Goal: Task Accomplishment & Management: Manage account settings

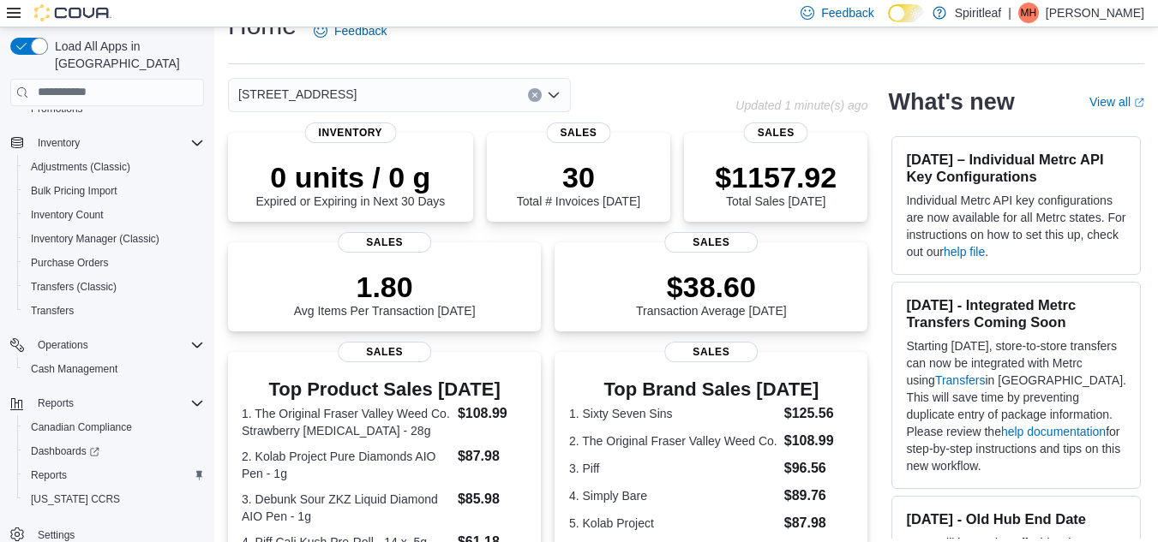
scroll to position [34, 0]
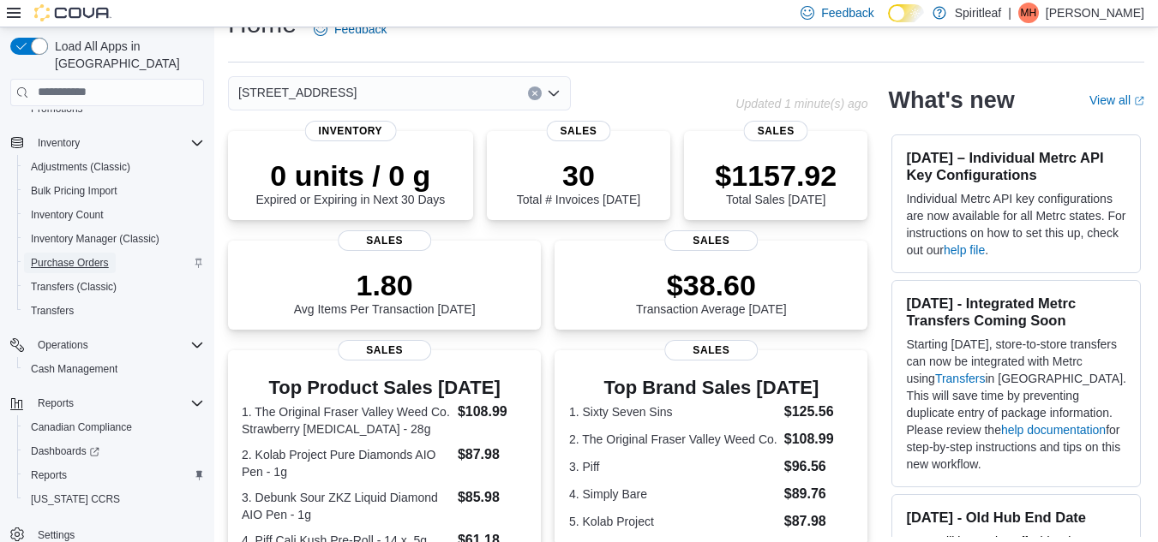
click at [95, 256] on span "Purchase Orders" at bounding box center [70, 263] width 78 height 14
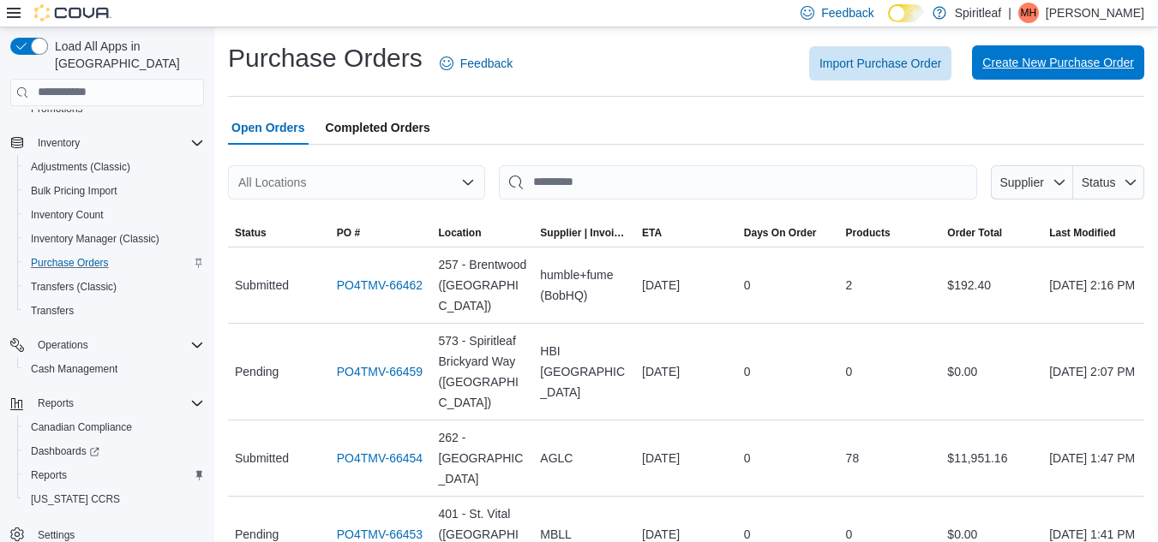
click at [1045, 62] on span "Create New Purchase Order" at bounding box center [1058, 62] width 152 height 17
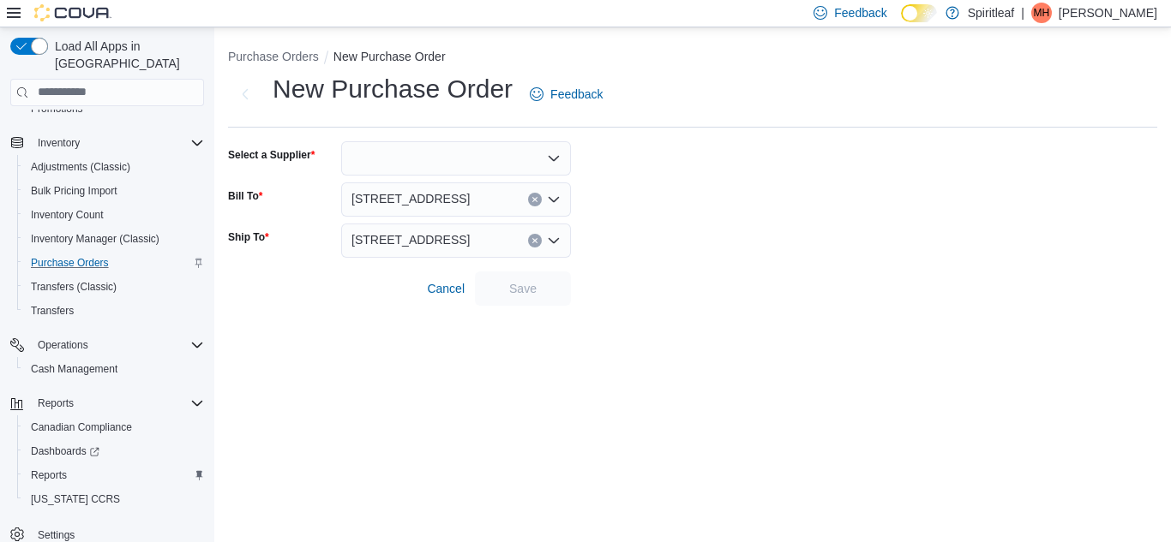
click at [452, 162] on div at bounding box center [456, 158] width 230 height 34
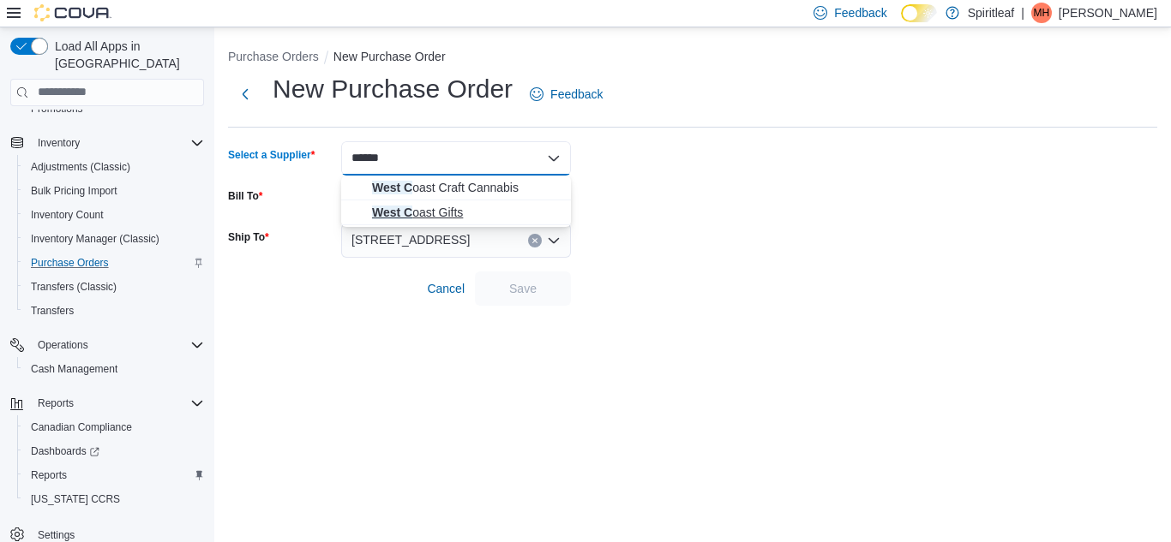
type input "******"
click at [450, 203] on button "West C oast Gifts" at bounding box center [456, 213] width 230 height 25
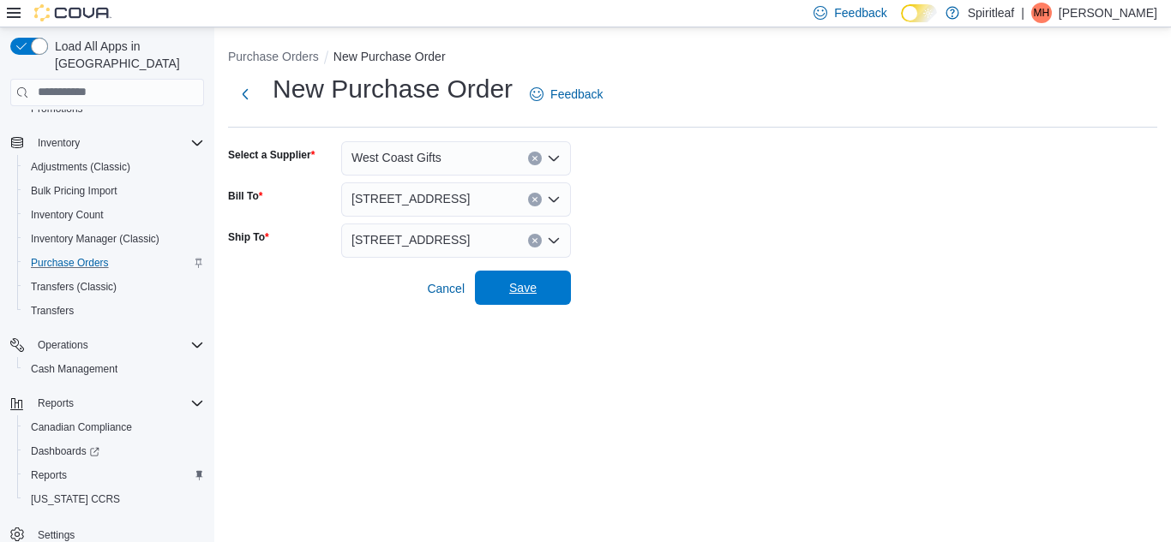
click at [546, 282] on span "Save" at bounding box center [522, 288] width 75 height 34
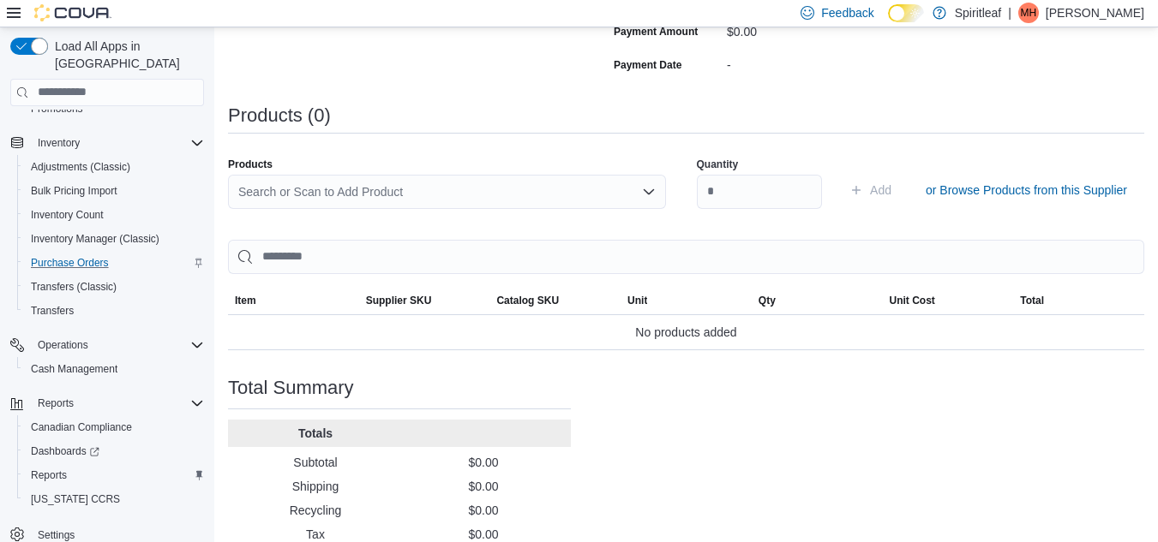
scroll to position [492, 0]
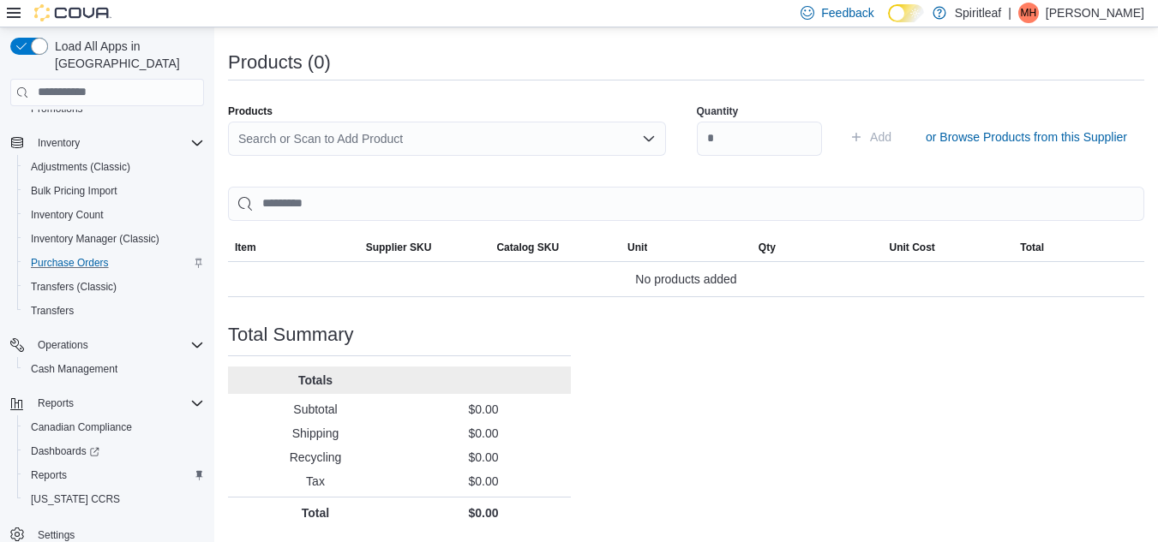
click at [377, 135] on div "Search or Scan to Add Product" at bounding box center [447, 139] width 438 height 34
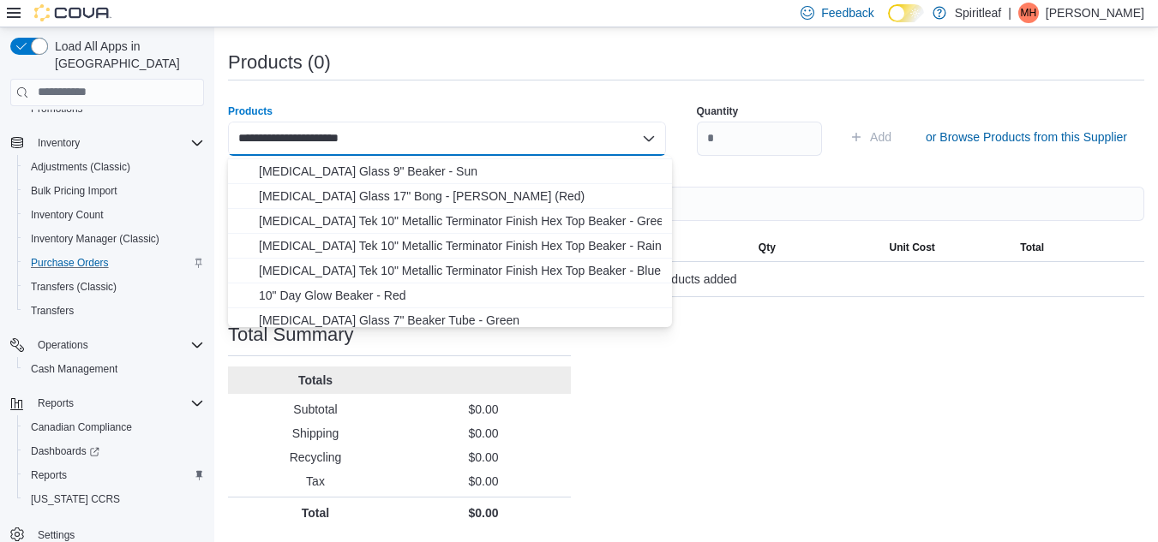
scroll to position [221, 0]
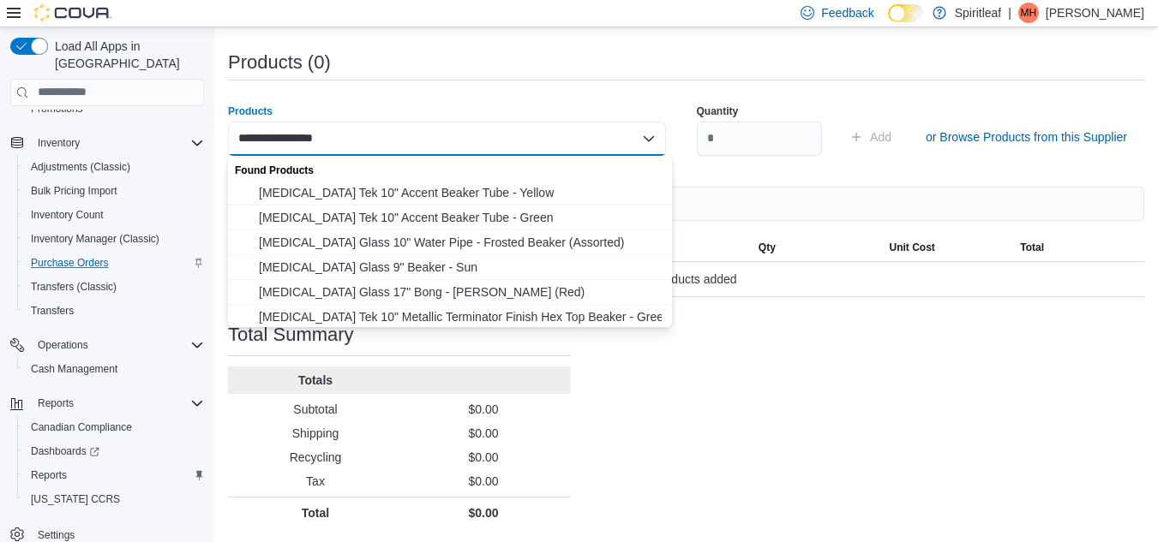
click at [362, 134] on div "**********" at bounding box center [447, 139] width 438 height 34
click at [352, 141] on div "**********" at bounding box center [447, 139] width 438 height 34
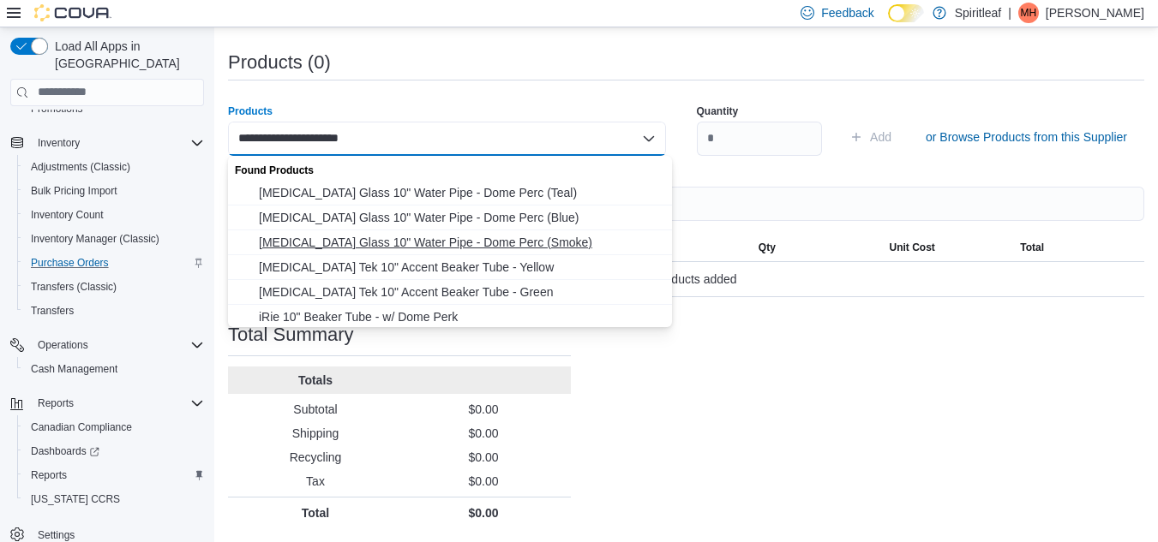
type input "**********"
click at [436, 241] on span "[MEDICAL_DATA] Glass 10" Water Pipe - Dome Perc (Smoke)" at bounding box center [460, 242] width 403 height 17
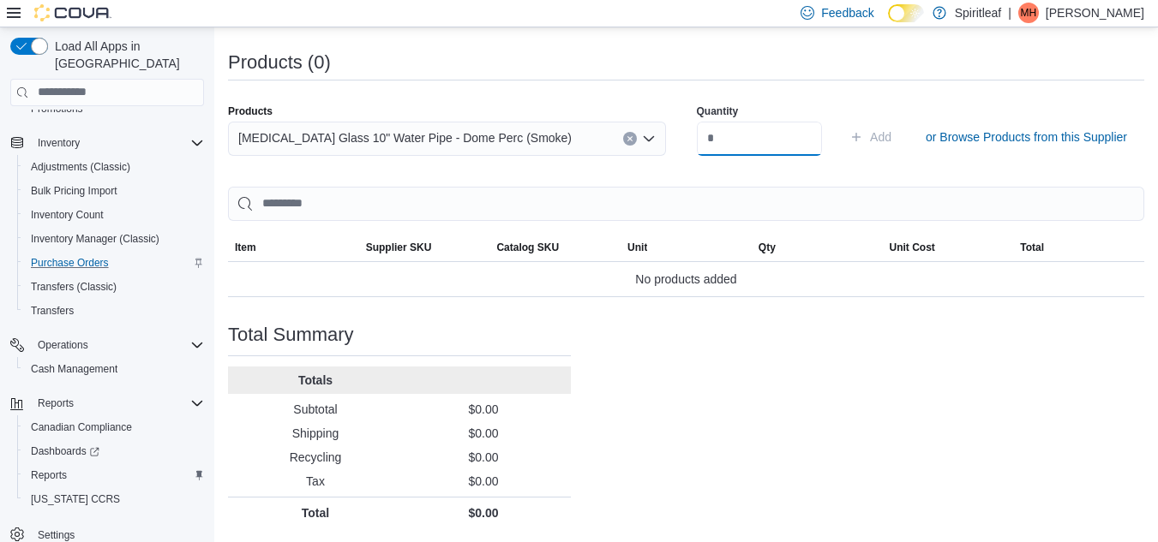
click at [724, 141] on input "number" at bounding box center [760, 139] width 126 height 34
type input "*"
click at [891, 136] on span "Add" at bounding box center [880, 137] width 21 height 17
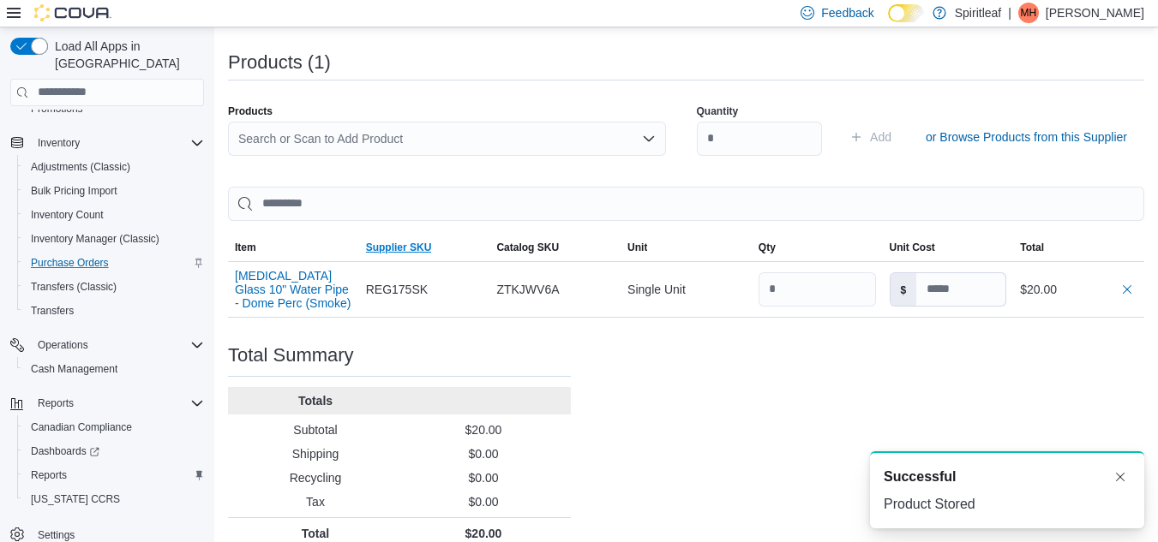
scroll to position [0, 0]
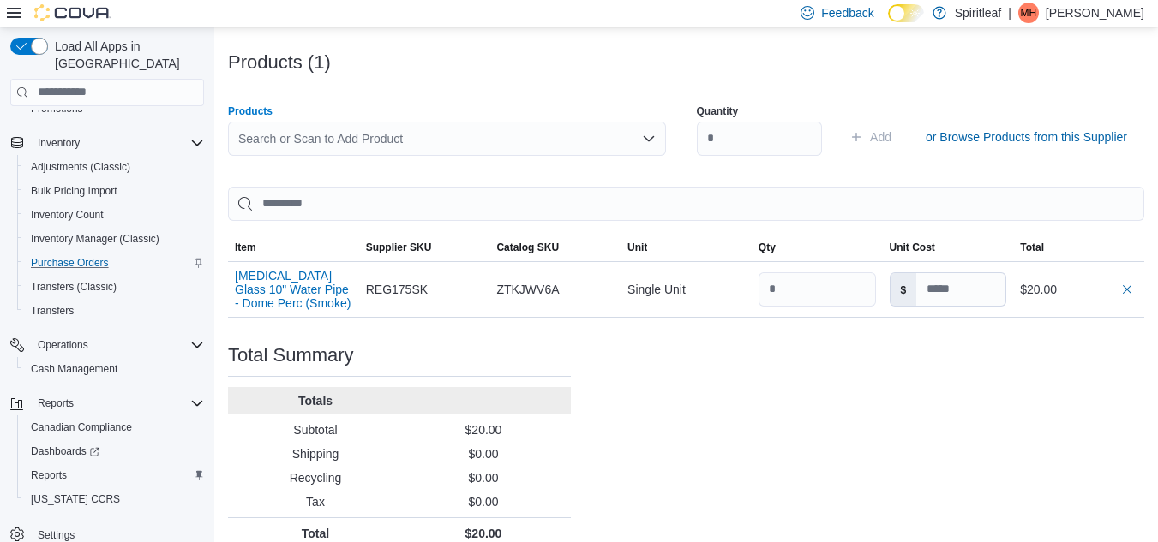
click at [324, 138] on div "Search or Scan to Add Product" at bounding box center [447, 139] width 438 height 34
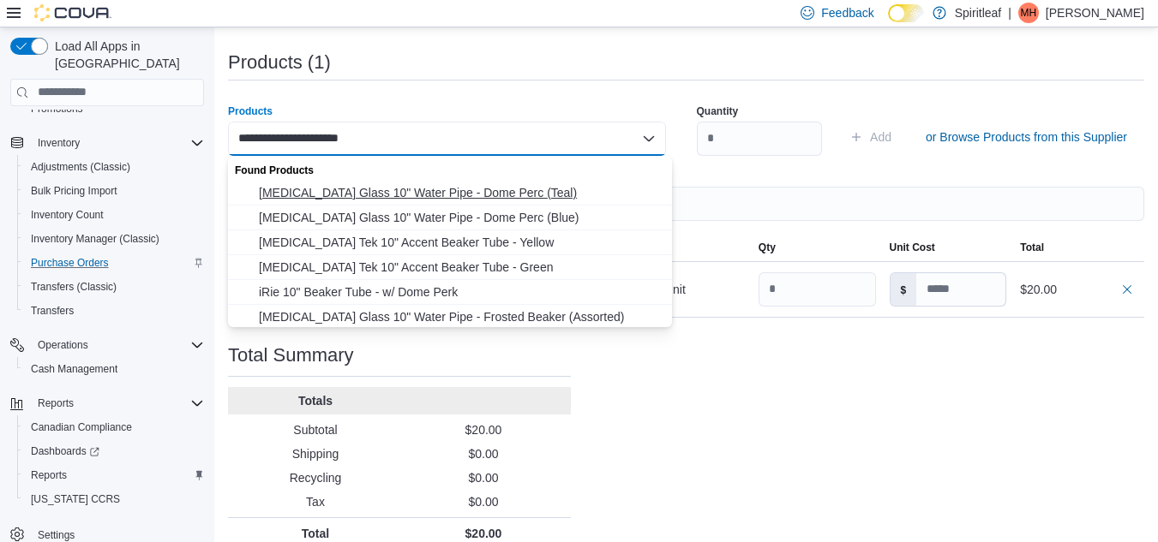
type input "**********"
click at [466, 195] on span "[MEDICAL_DATA] Glass 10" Water Pipe - Dome Perc (Teal)" at bounding box center [460, 192] width 403 height 17
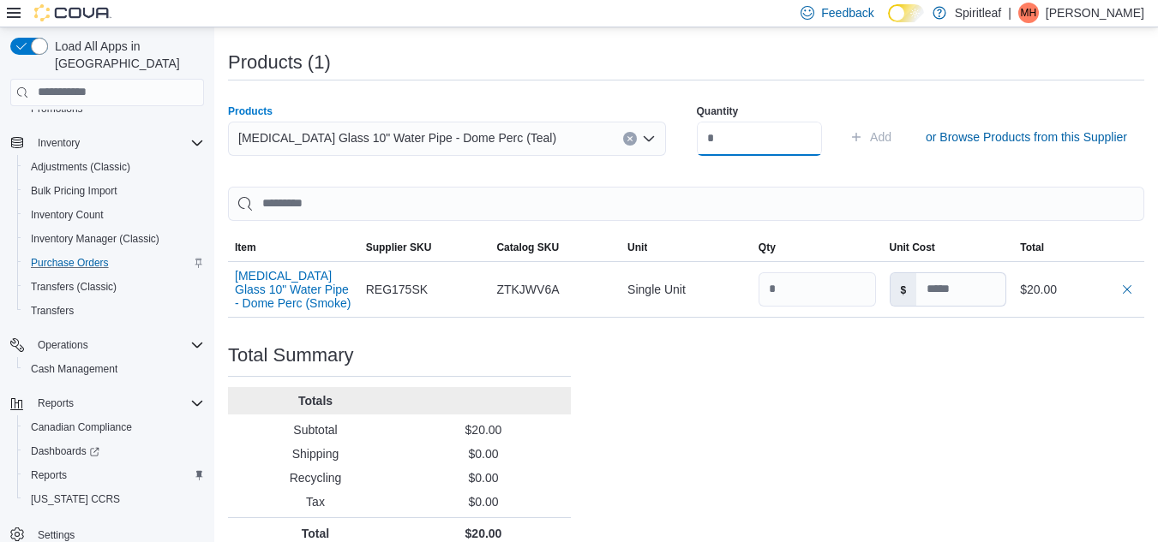
click at [746, 139] on input "number" at bounding box center [760, 139] width 126 height 34
type input "*"
click at [891, 129] on span "Add" at bounding box center [880, 137] width 21 height 17
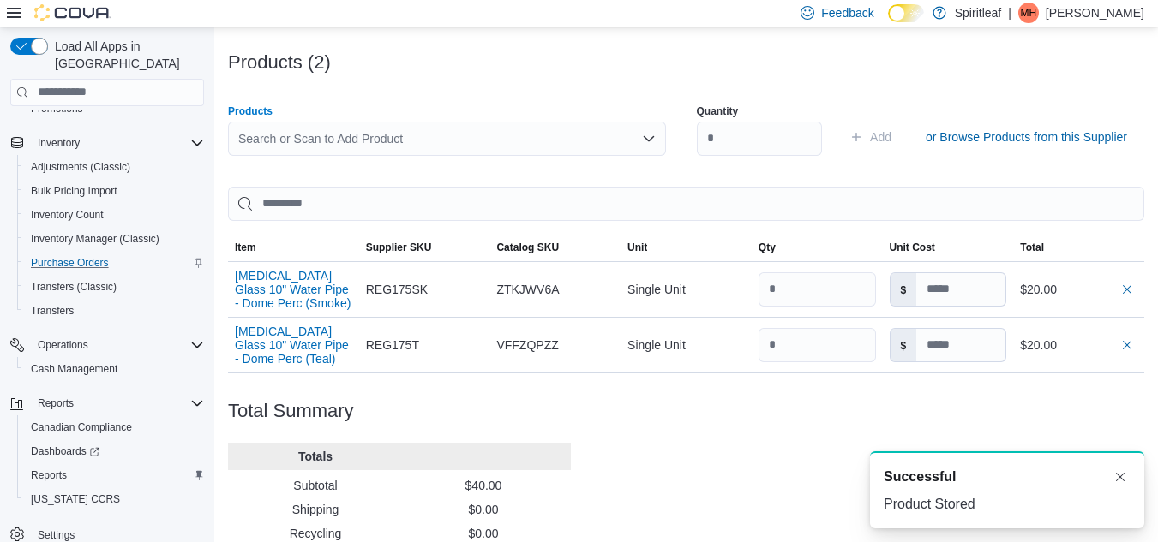
click at [368, 141] on div "Search or Scan to Add Product" at bounding box center [447, 139] width 438 height 34
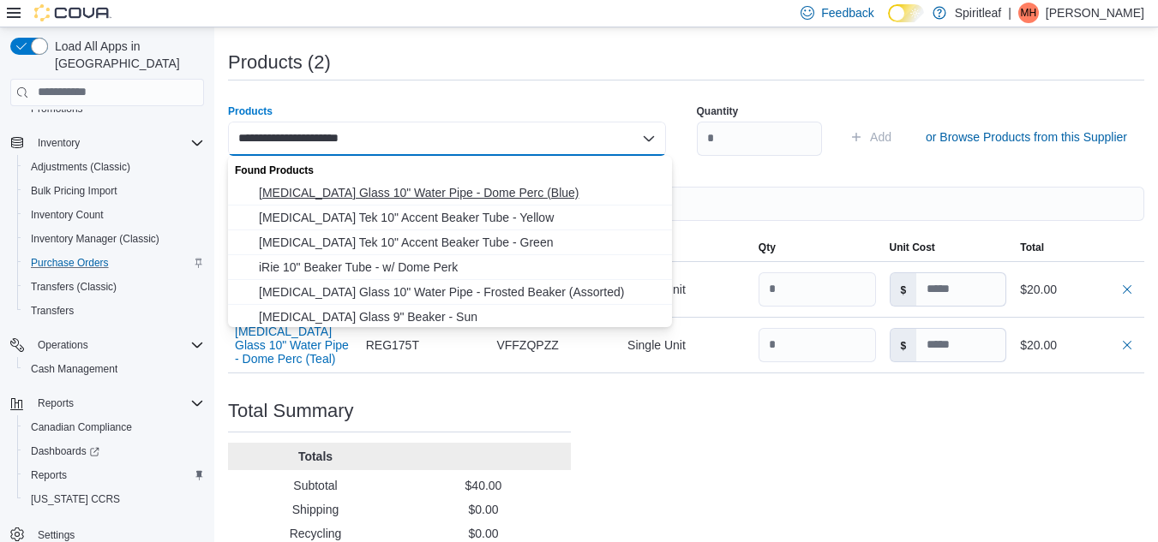
type input "**********"
click at [468, 189] on span "[MEDICAL_DATA] Glass 10" Water Pipe - Dome Perc (Blue)" at bounding box center [460, 192] width 403 height 17
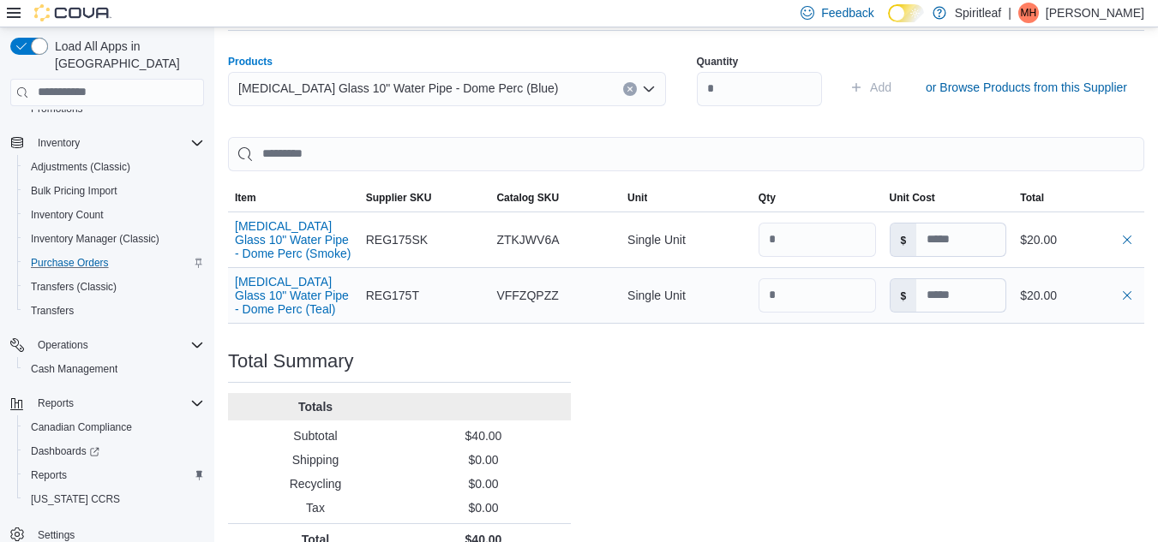
scroll to position [541, 0]
click at [750, 88] on input "number" at bounding box center [760, 90] width 126 height 34
type input "*"
click at [891, 82] on span "Add" at bounding box center [880, 88] width 21 height 17
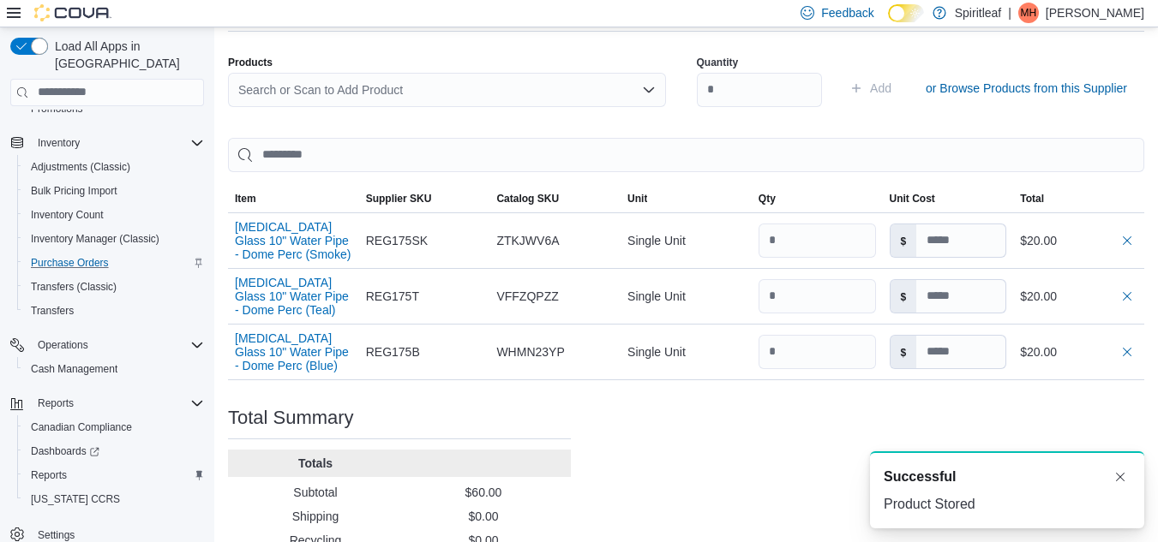
scroll to position [0, 0]
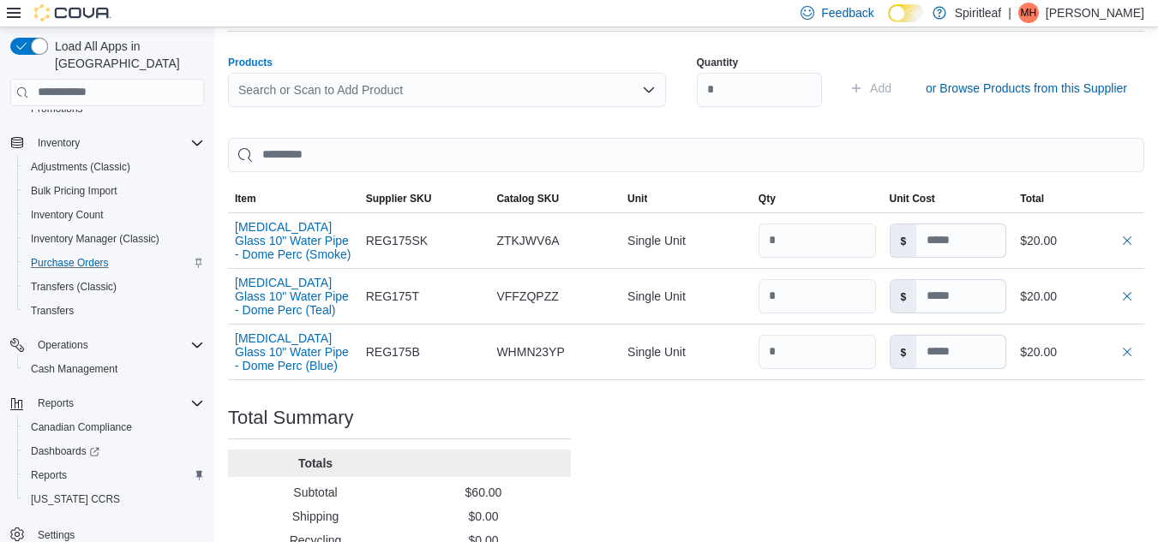
click at [409, 78] on div "Search or Scan to Add Product" at bounding box center [447, 90] width 438 height 34
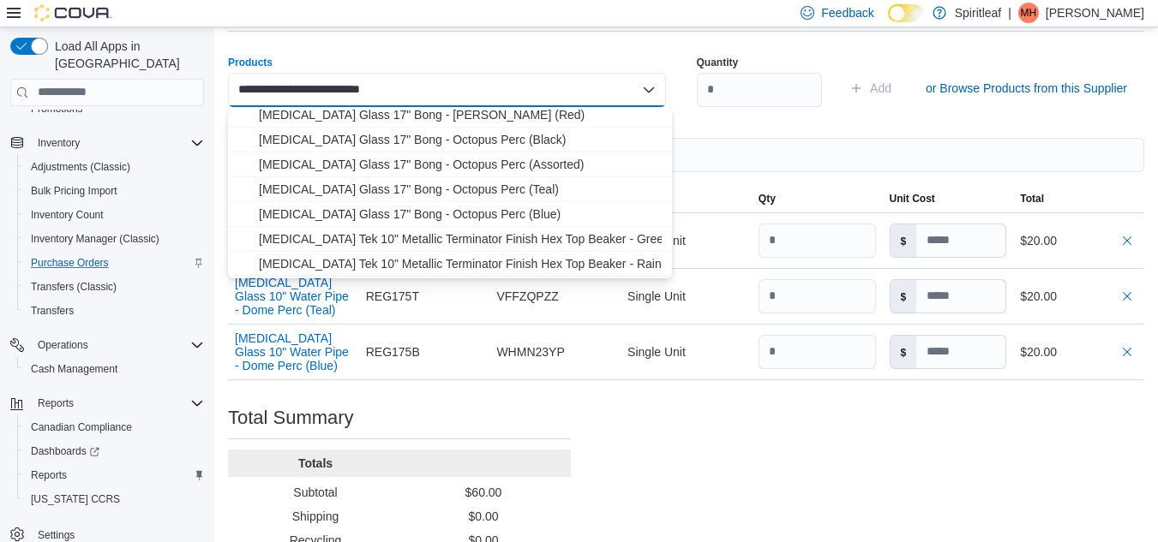
scroll to position [276, 0]
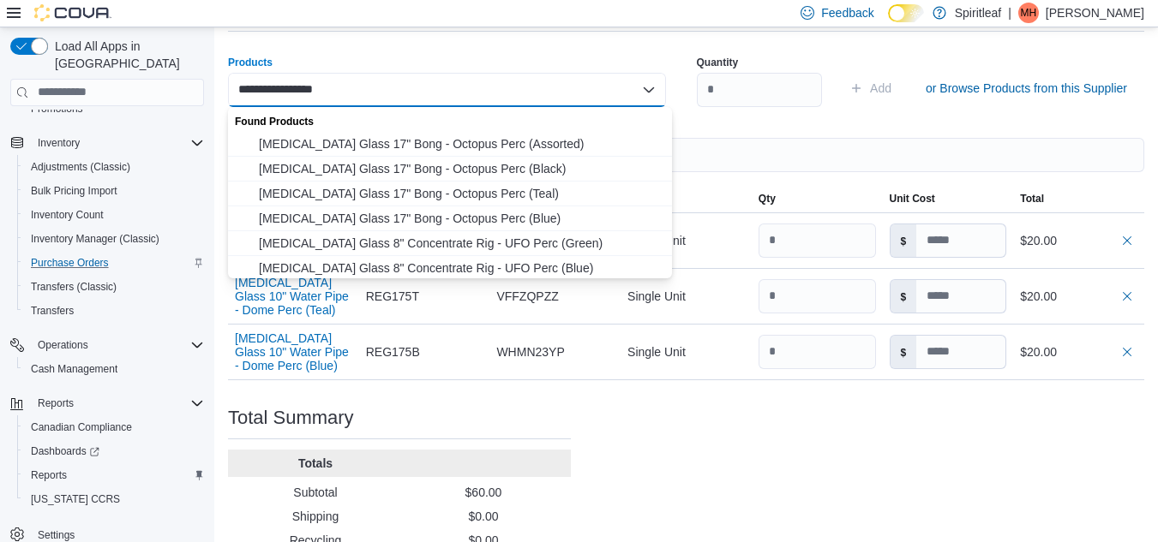
click at [385, 89] on div "**********" at bounding box center [447, 90] width 438 height 34
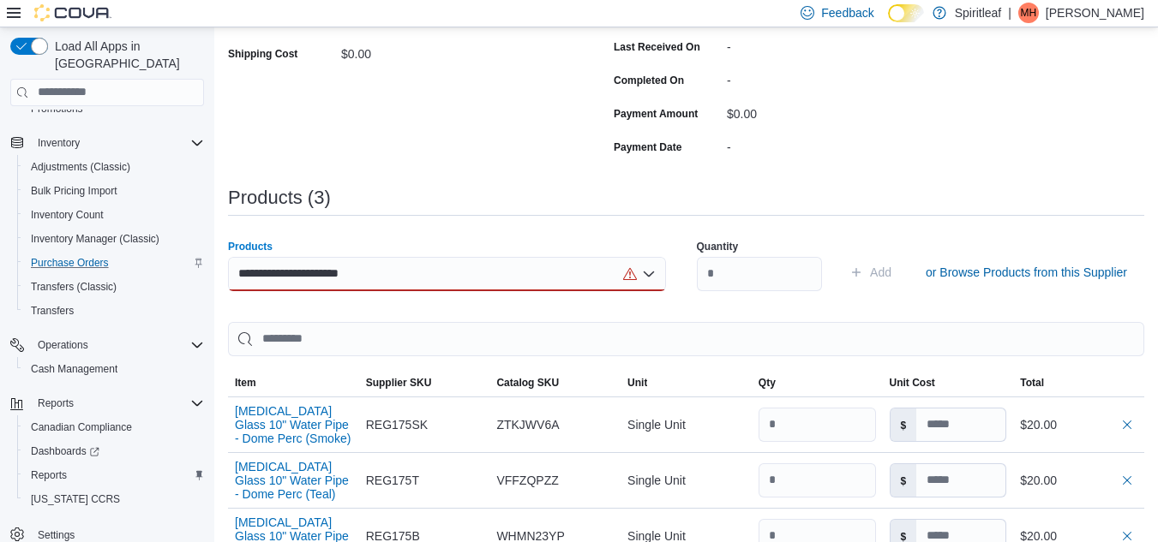
scroll to position [356, 0]
click at [428, 280] on div "**********" at bounding box center [447, 275] width 438 height 34
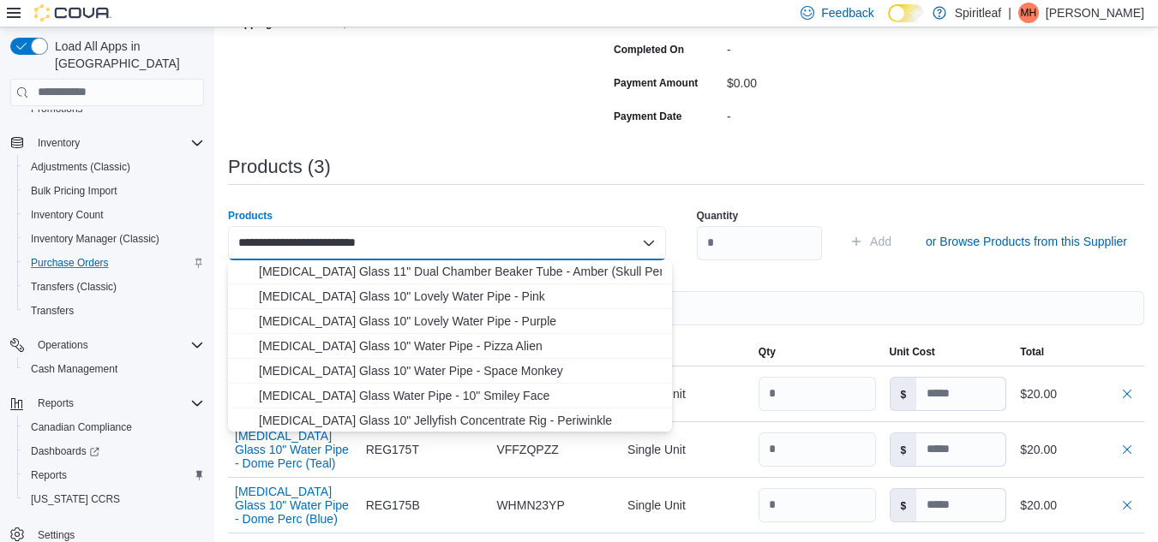
scroll to position [276, 0]
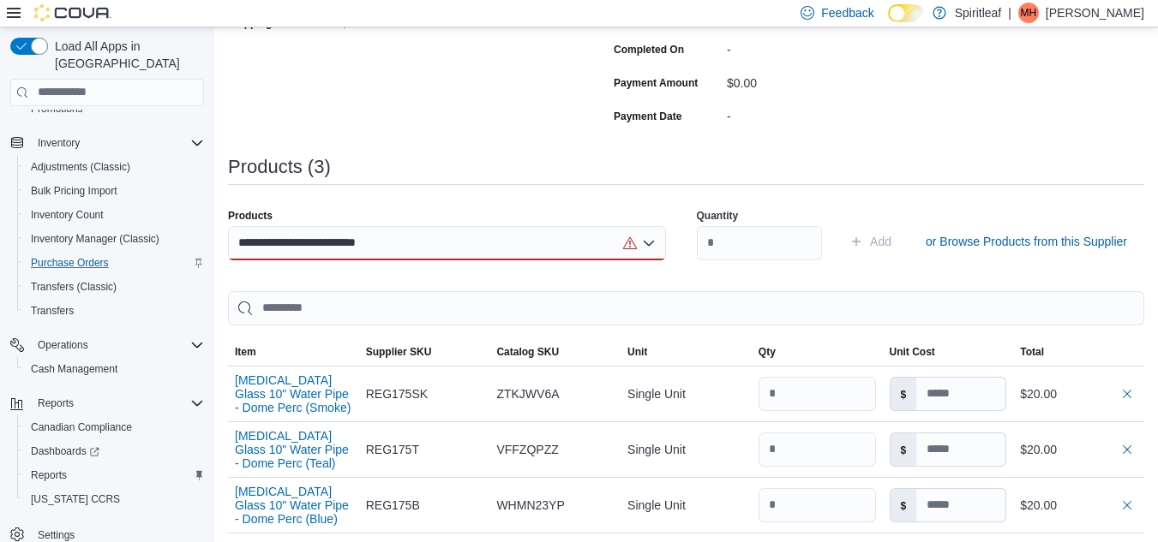
click at [703, 277] on div "Quantity Add or Browse Products from this Supplier" at bounding box center [916, 242] width 438 height 86
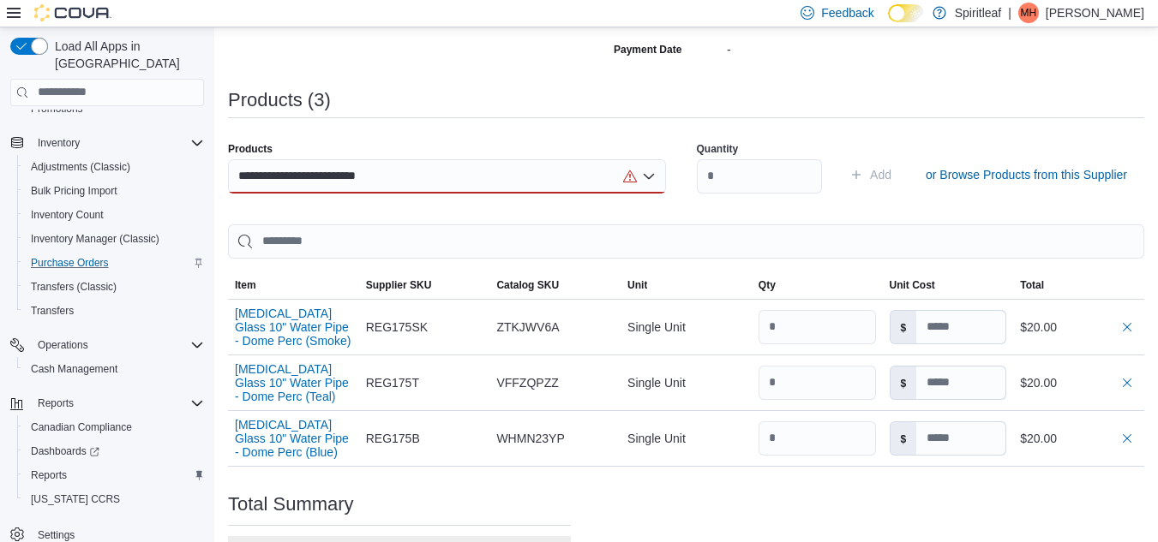
scroll to position [455, 0]
click at [566, 183] on div "**********" at bounding box center [447, 176] width 438 height 34
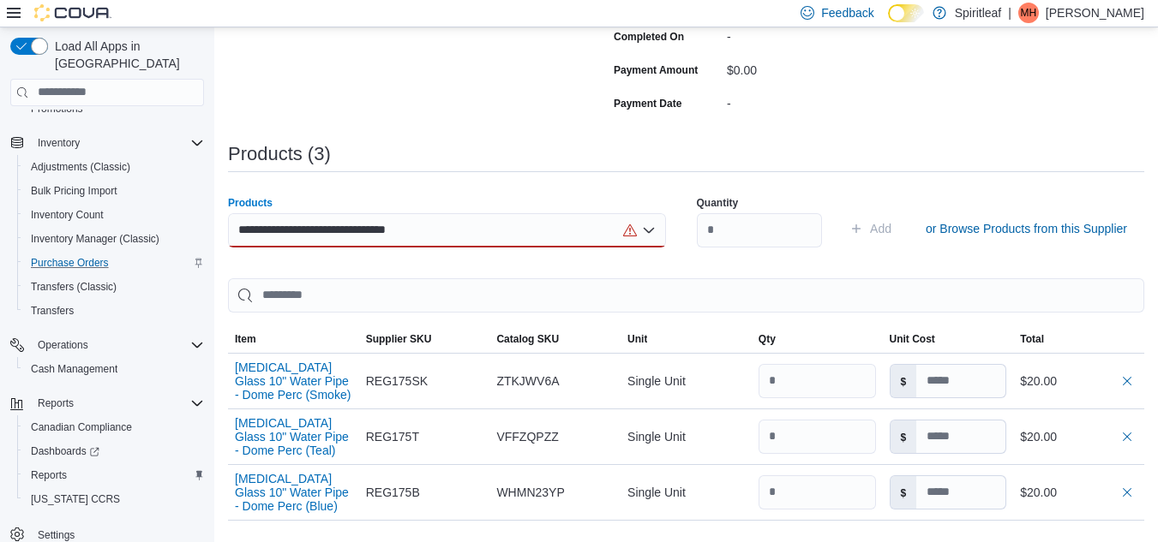
scroll to position [399, 0]
click at [449, 232] on div "**********" at bounding box center [447, 231] width 438 height 34
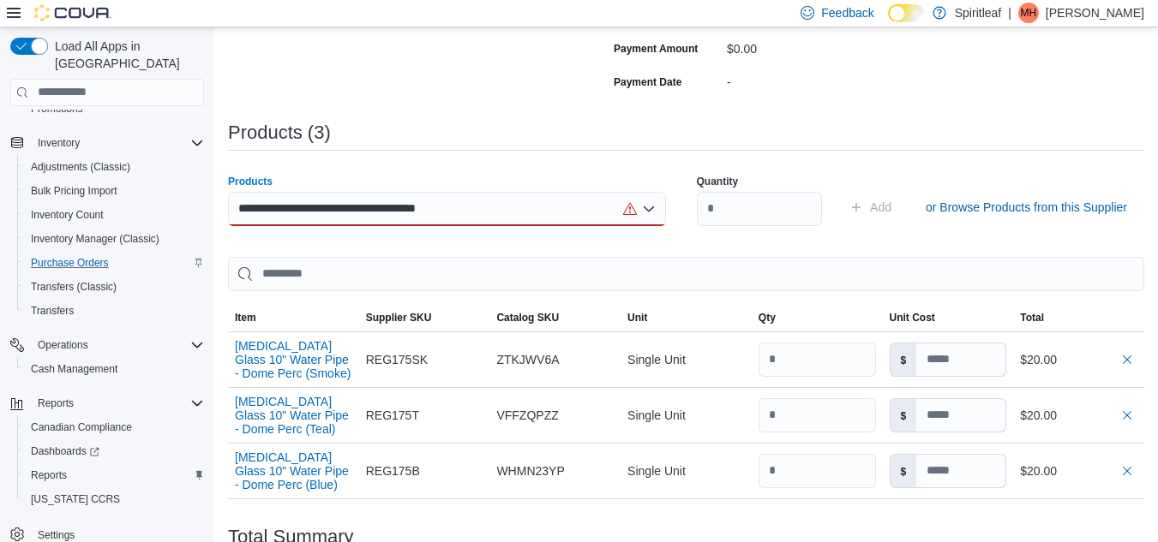
scroll to position [422, 0]
type input "**********"
click at [553, 210] on div "**********" at bounding box center [447, 208] width 438 height 34
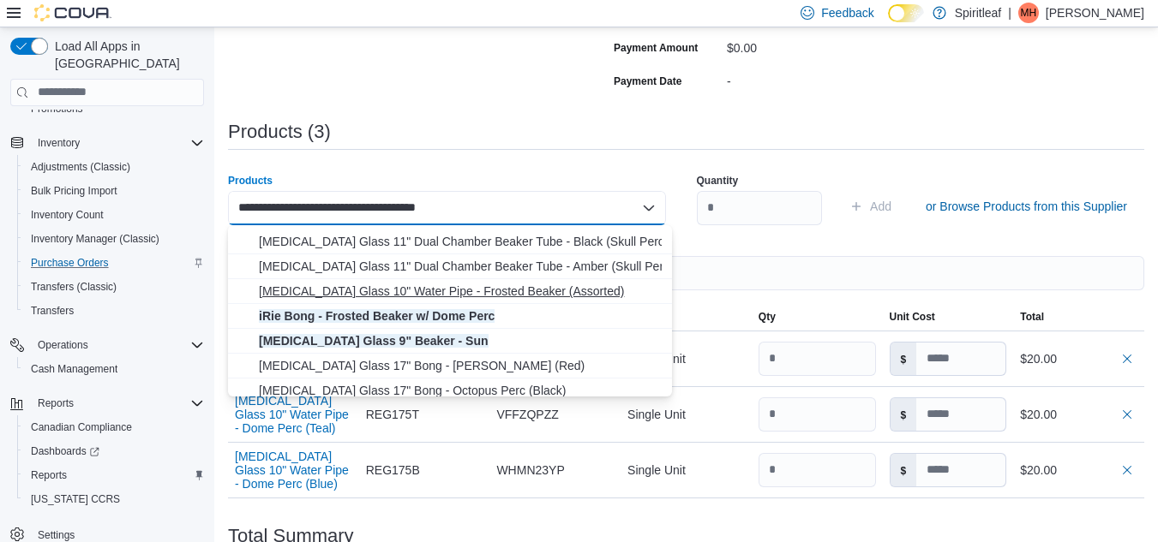
scroll to position [21, 0]
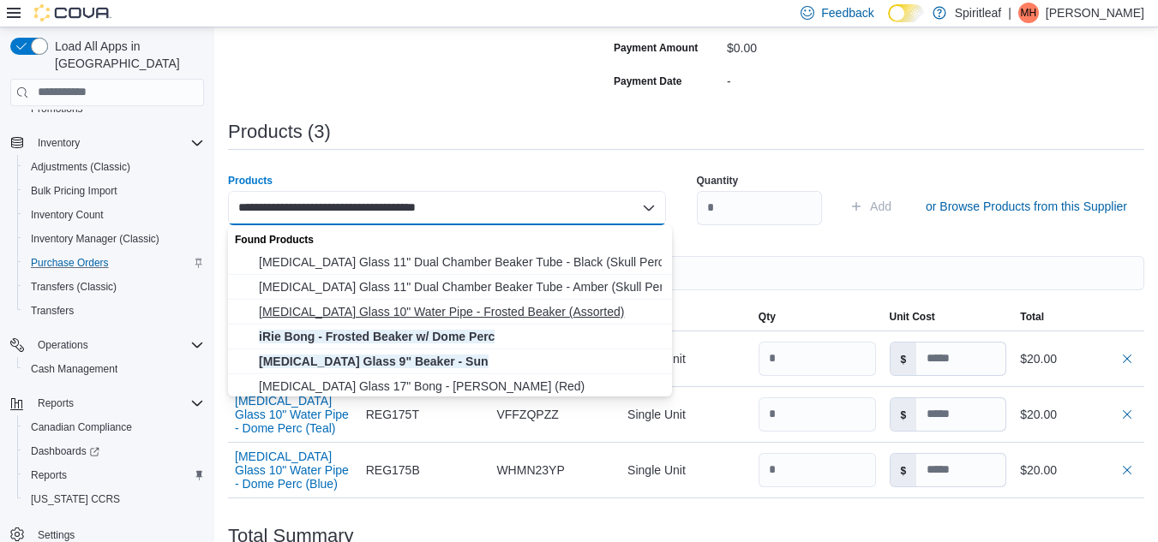
click at [481, 308] on span "[MEDICAL_DATA] Glass 10" Water Pipe - Frosted Beaker (Assorted)" at bounding box center [460, 311] width 403 height 17
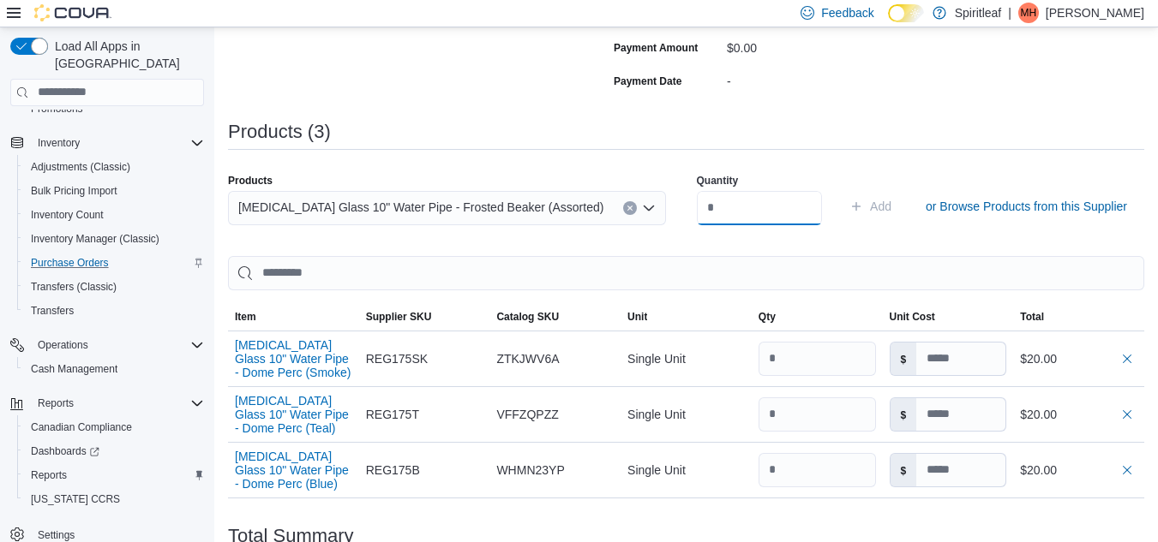
click at [748, 202] on input "number" at bounding box center [760, 208] width 126 height 34
type input "*"
click at [891, 201] on span "Add" at bounding box center [880, 206] width 21 height 17
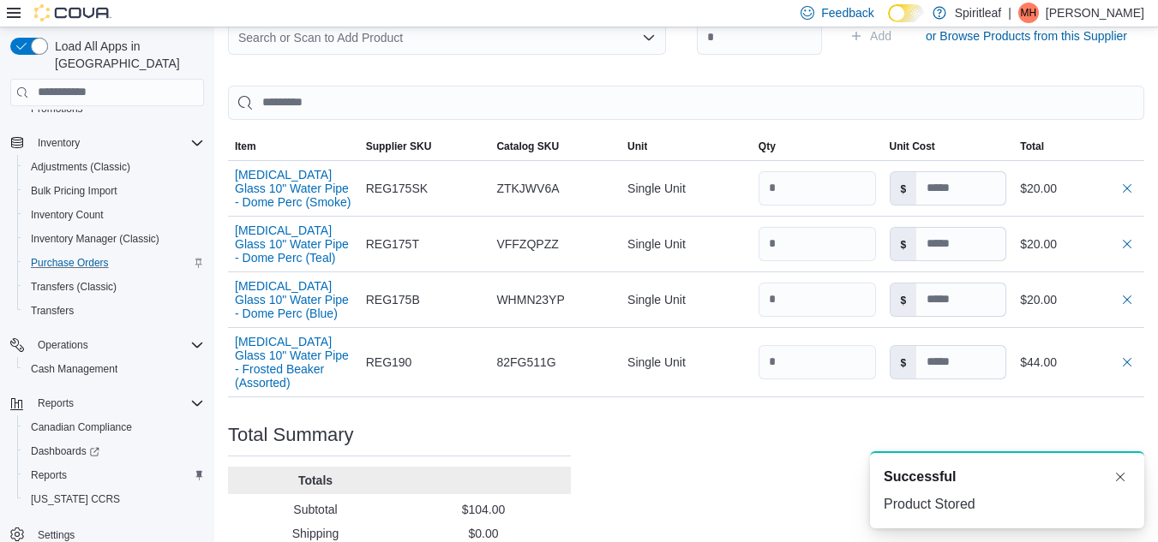
scroll to position [596, 0]
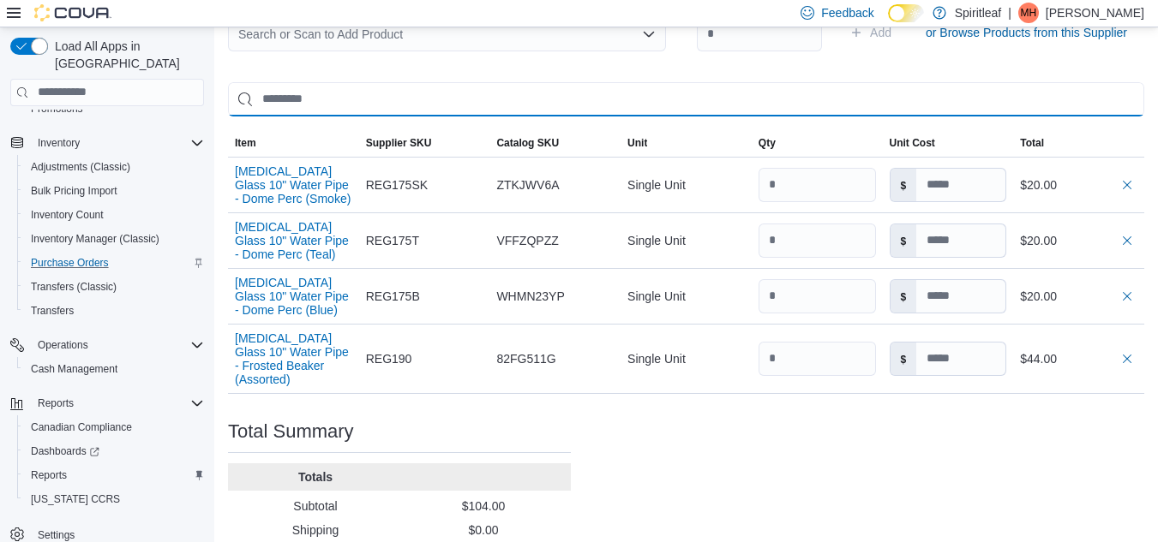
click at [366, 105] on input "search" at bounding box center [686, 99] width 916 height 34
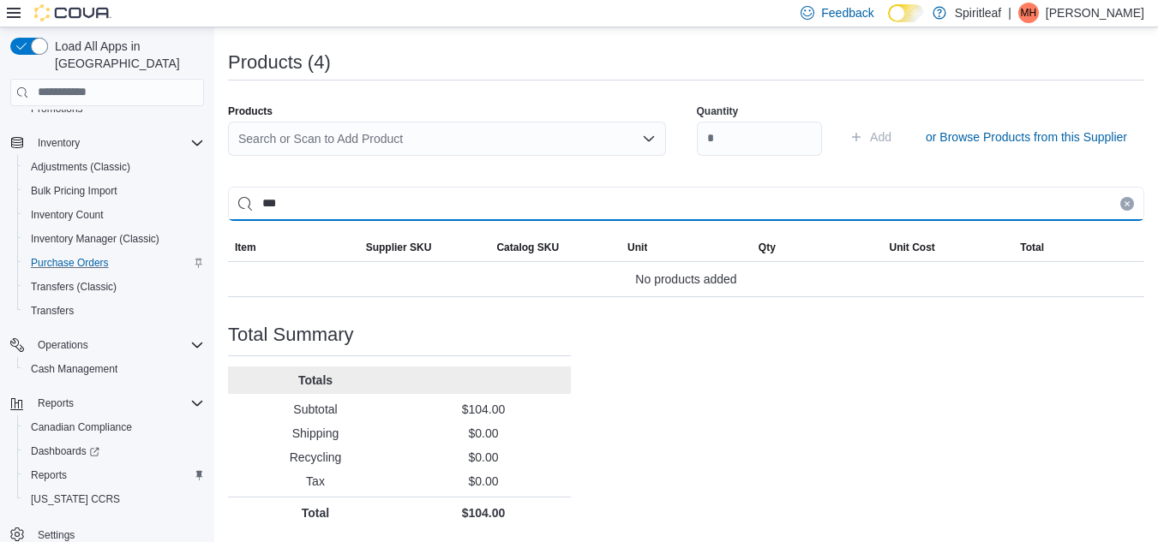
scroll to position [492, 0]
type input "*"
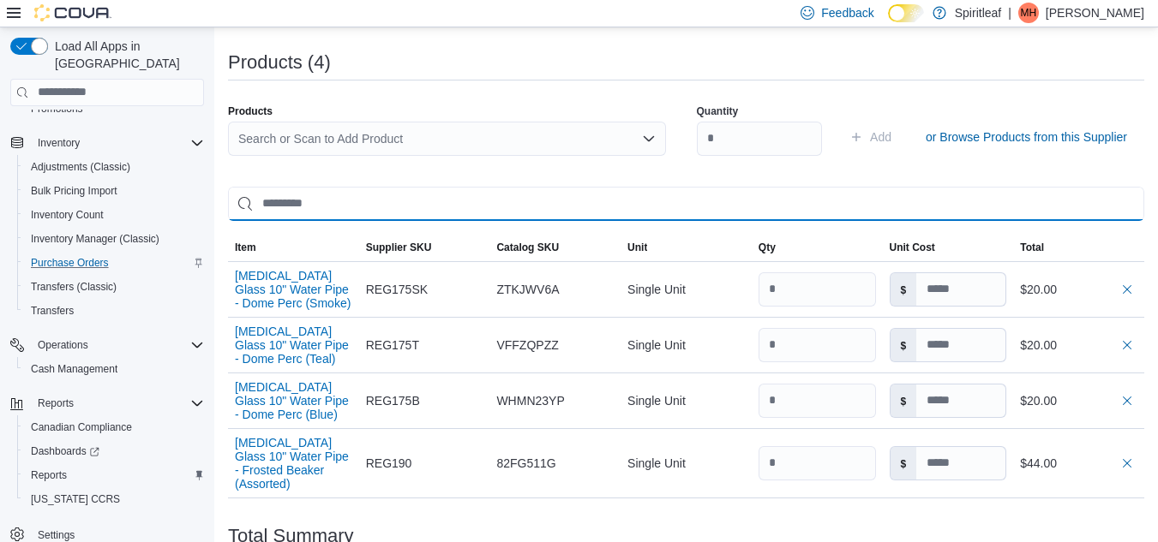
scroll to position [596, 0]
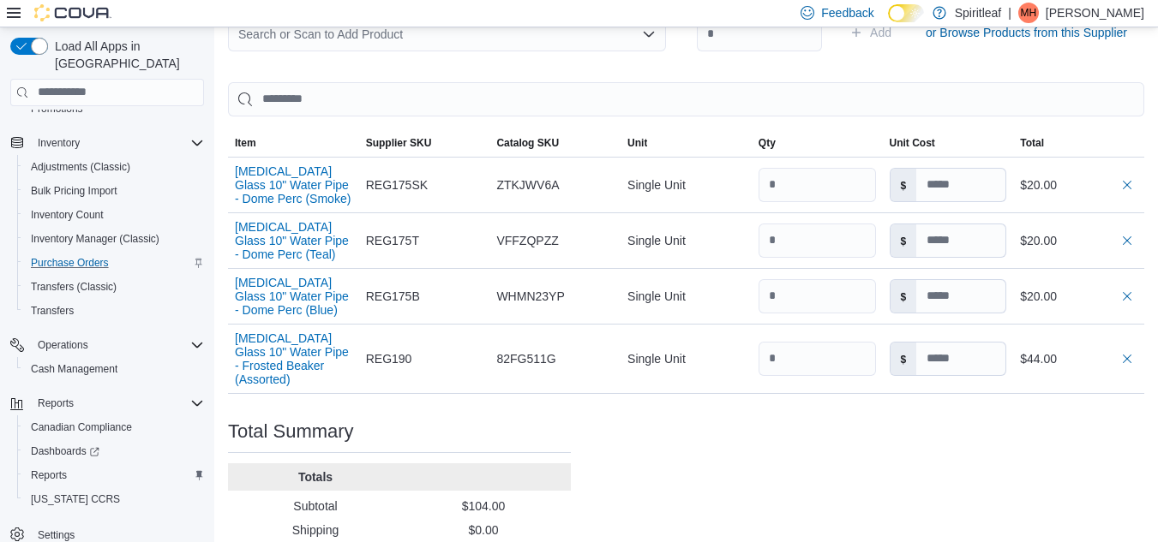
click at [360, 40] on div "Search or Scan to Add Product" at bounding box center [447, 34] width 438 height 34
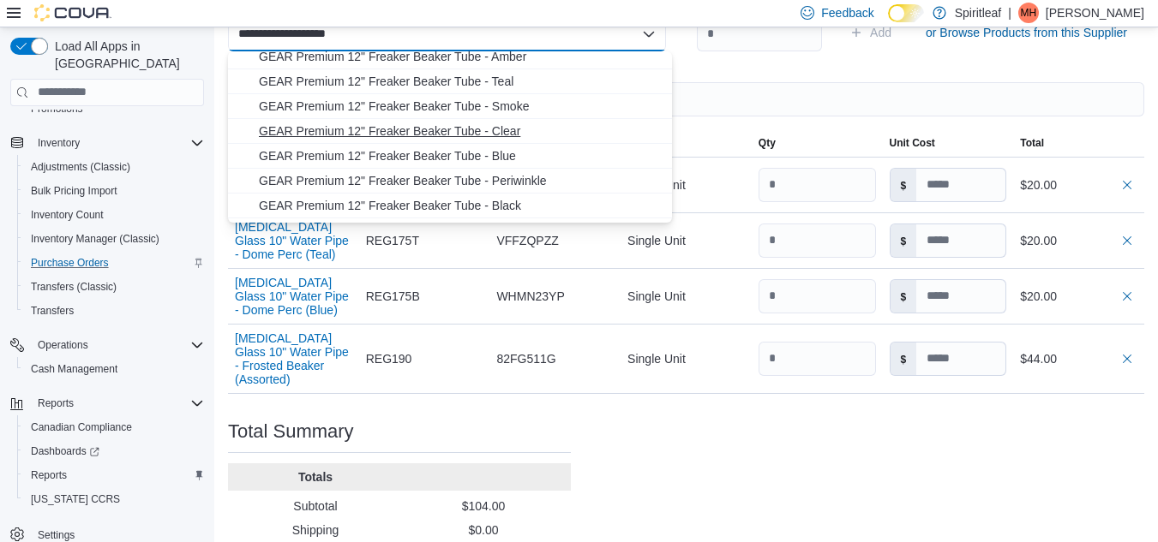
scroll to position [57, 0]
type input "**********"
click at [433, 181] on span "GEAR Premium 12" Freaker Beaker Tube - Periwinkle" at bounding box center [460, 179] width 403 height 17
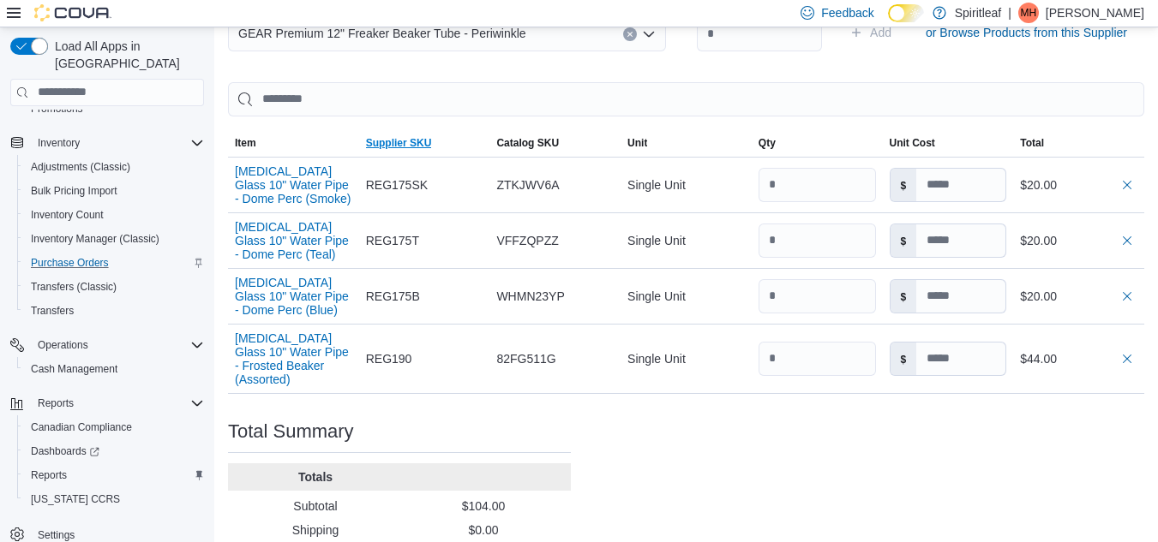
scroll to position [499, 0]
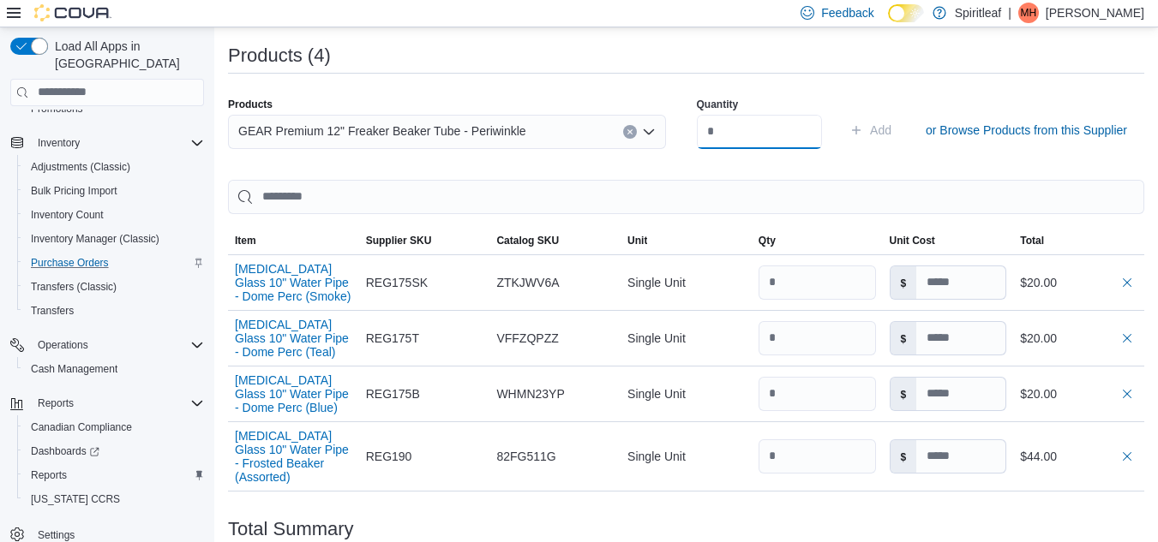
click at [731, 133] on input "number" at bounding box center [760, 132] width 126 height 34
type input "*"
click at [886, 132] on span "Add" at bounding box center [880, 130] width 21 height 17
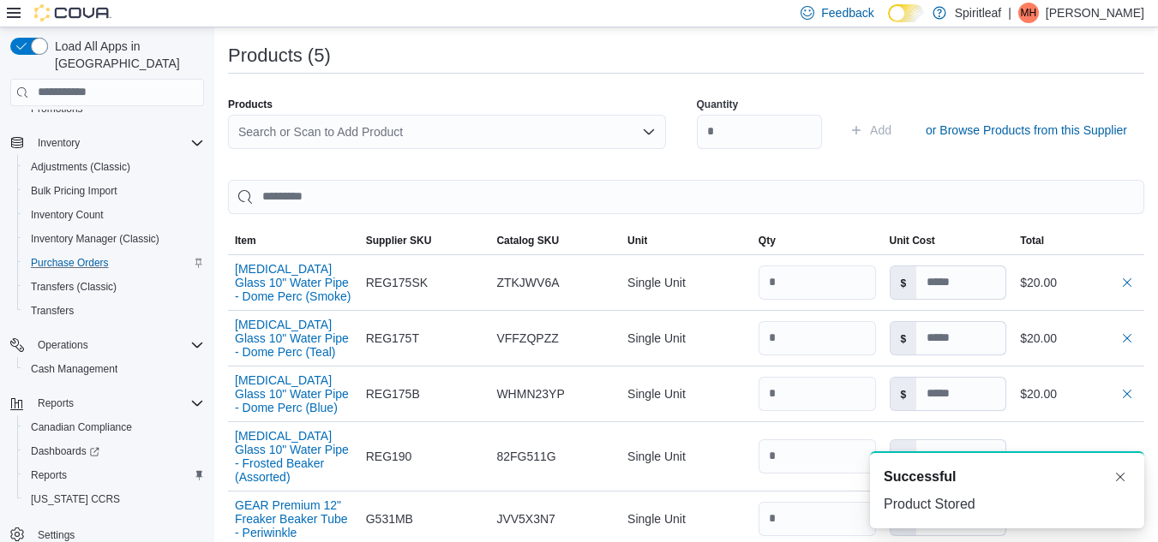
scroll to position [0, 0]
click at [333, 137] on div "Search or Scan to Add Product" at bounding box center [447, 132] width 438 height 34
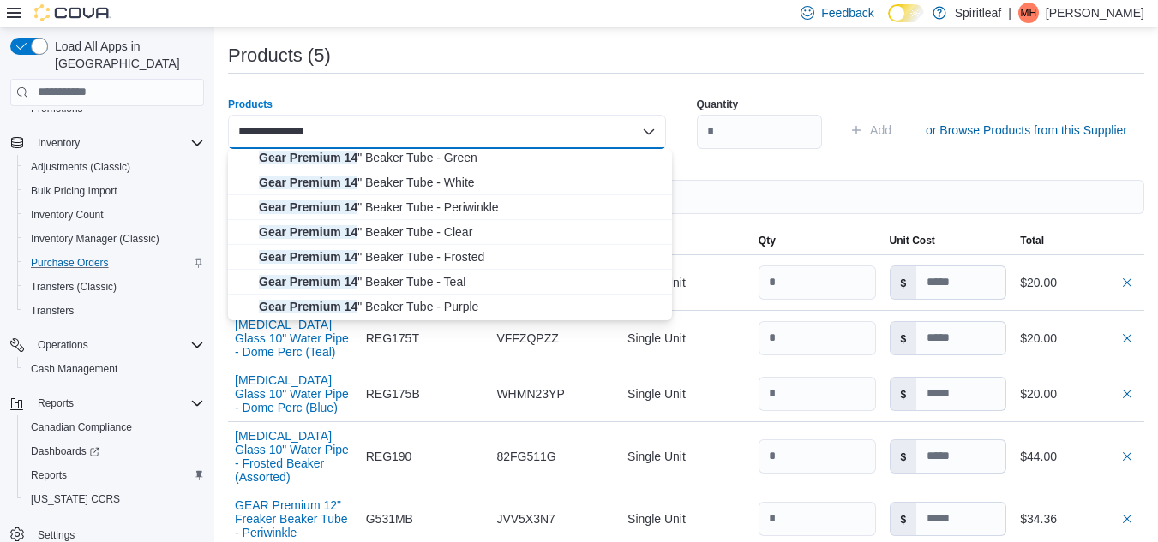
scroll to position [79, 0]
type input "**********"
click at [464, 257] on span "Gear Premium 14 " Beaker Tube - Frosted" at bounding box center [460, 256] width 403 height 17
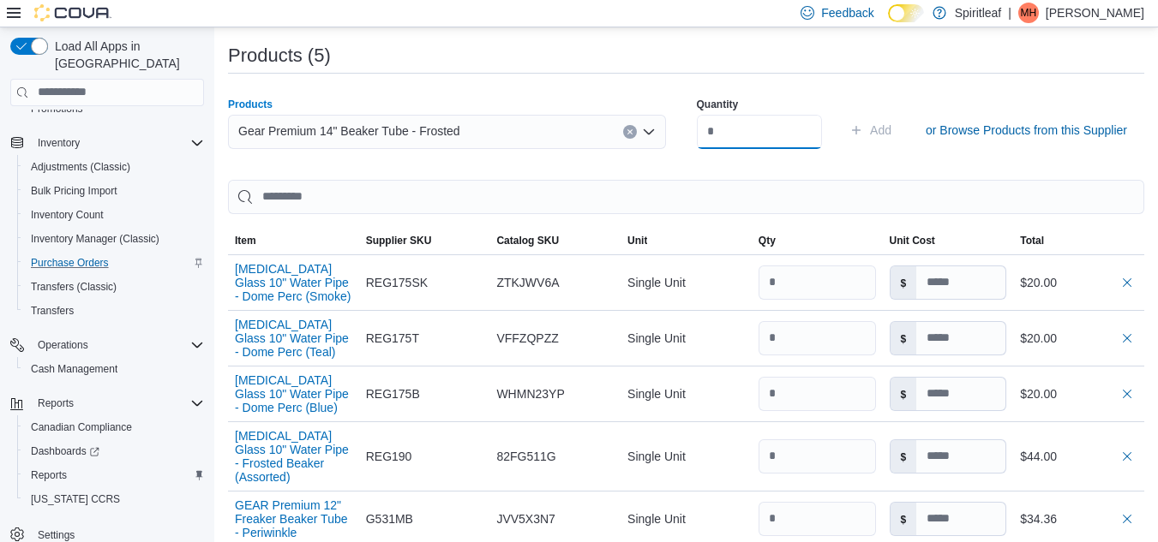
click at [734, 130] on input "number" at bounding box center [760, 132] width 126 height 34
type input "*"
click at [891, 126] on span "Add" at bounding box center [880, 130] width 21 height 17
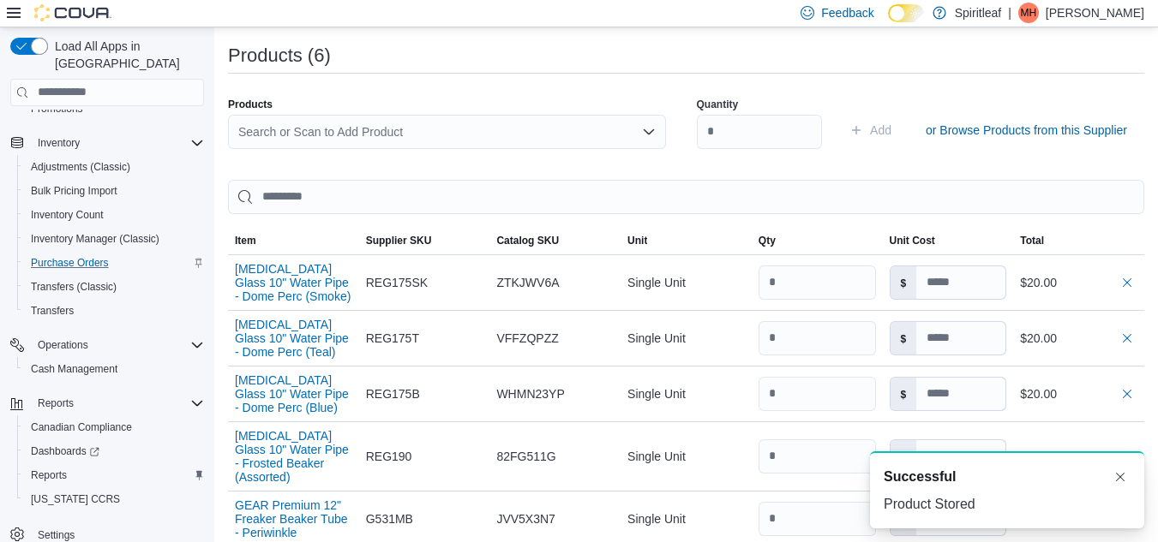
scroll to position [0, 0]
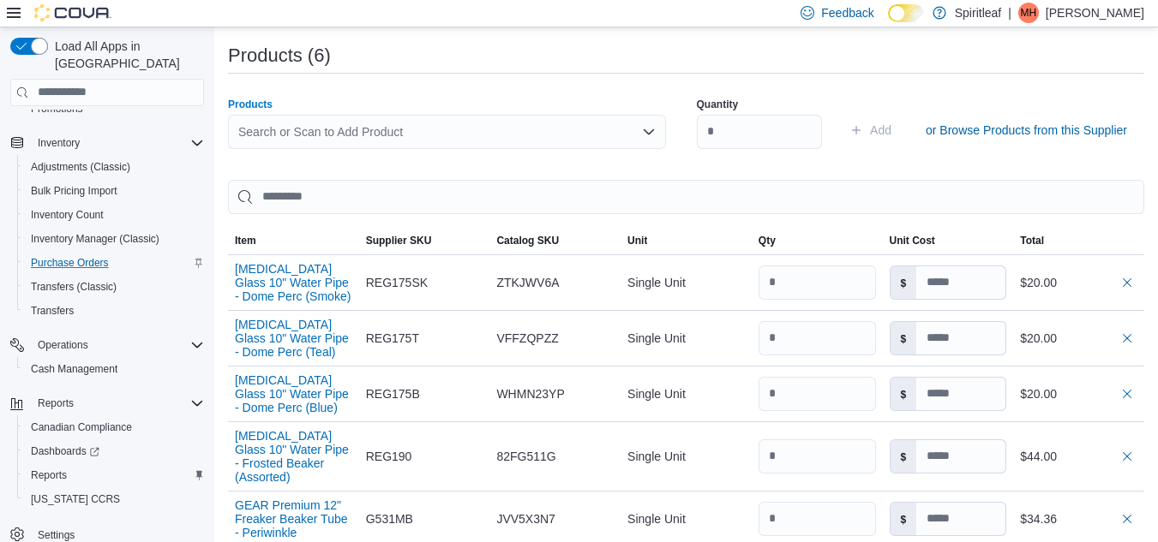
click at [418, 129] on div "Search or Scan to Add Product" at bounding box center [447, 132] width 438 height 34
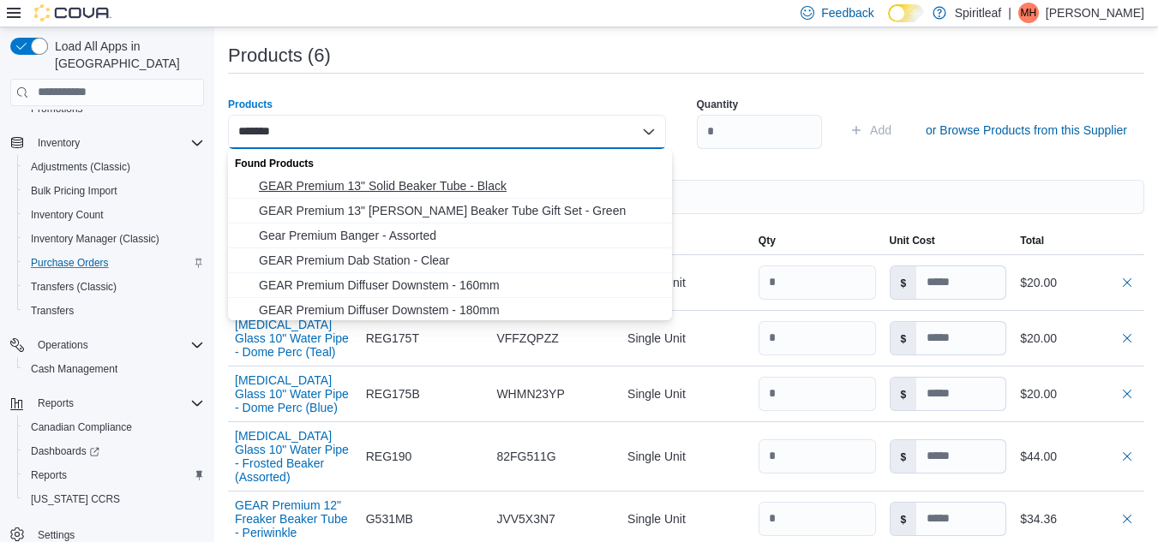
type input "*******"
click at [426, 183] on span "GEAR Premium 13" Solid Beaker Tube - Black" at bounding box center [460, 185] width 403 height 17
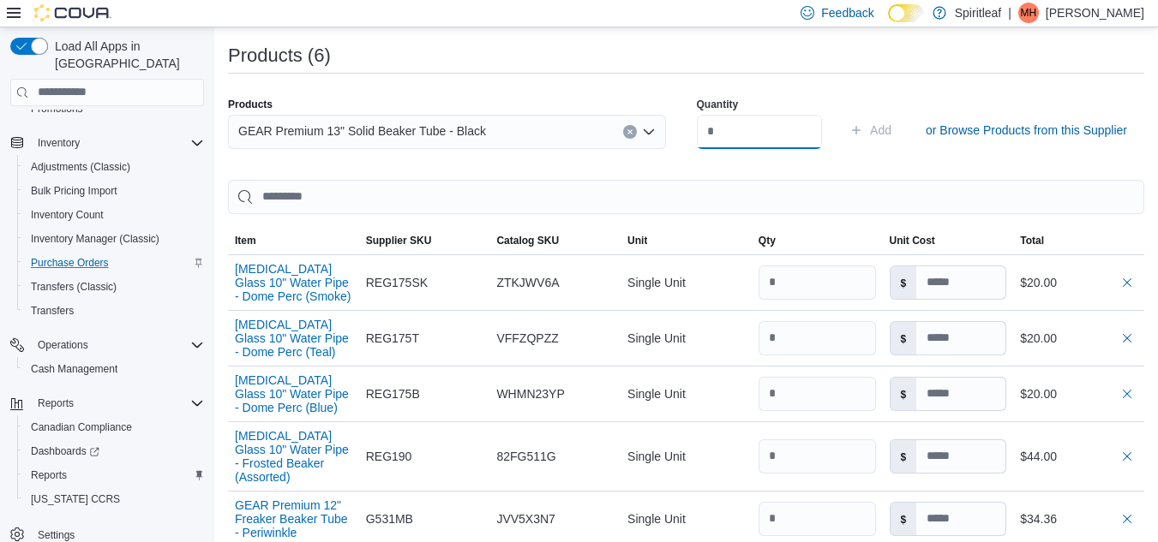
click at [746, 122] on input "number" at bounding box center [760, 132] width 126 height 34
type input "*"
click at [883, 134] on span "Add" at bounding box center [880, 130] width 21 height 17
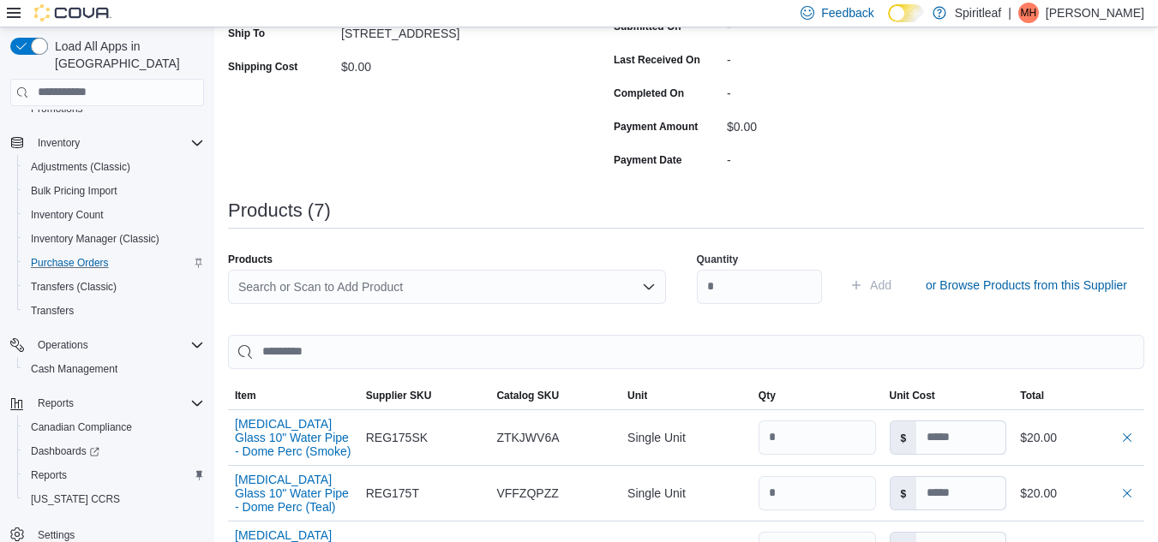
scroll to position [345, 0]
click at [412, 283] on div "Search or Scan to Add Product" at bounding box center [447, 285] width 438 height 34
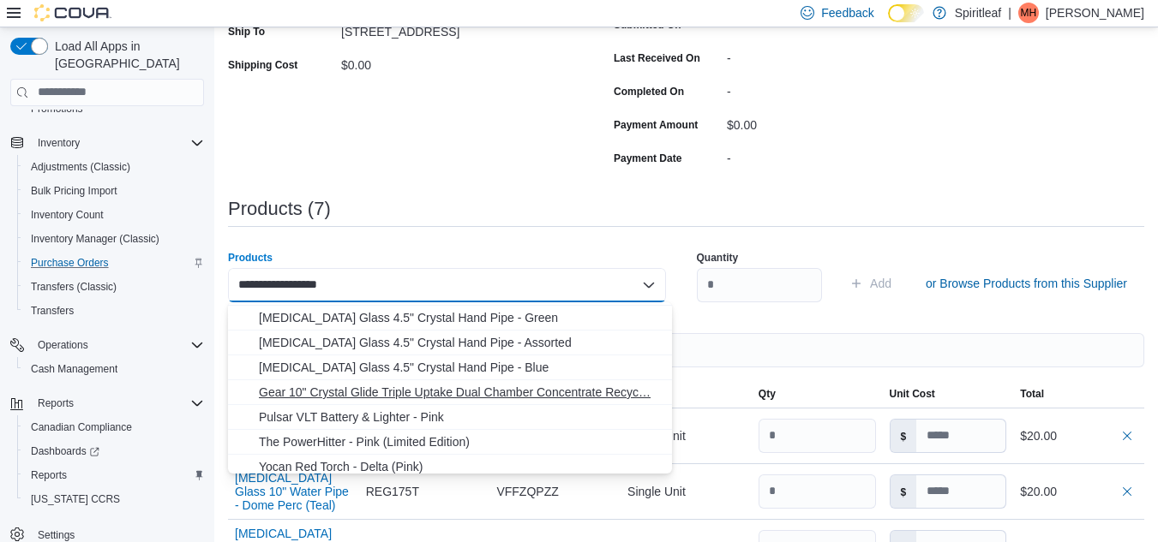
scroll to position [201, 0]
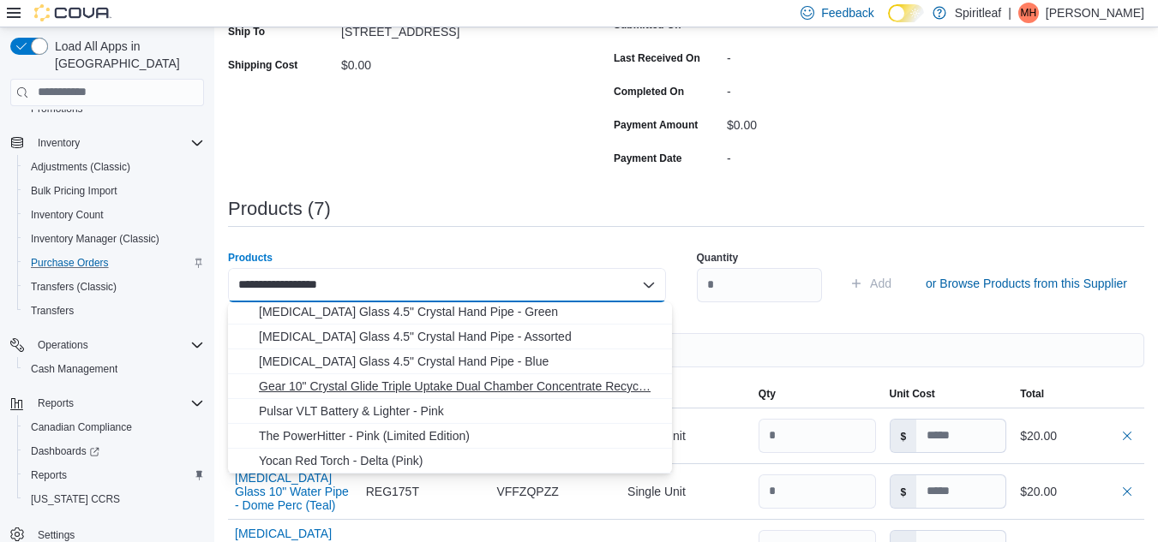
type input "**********"
click at [459, 384] on span "Gear 10" Crystal Glide Triple Uptake Dual Chamber Concentrate Recyc… Gear 10" C…" at bounding box center [460, 386] width 403 height 17
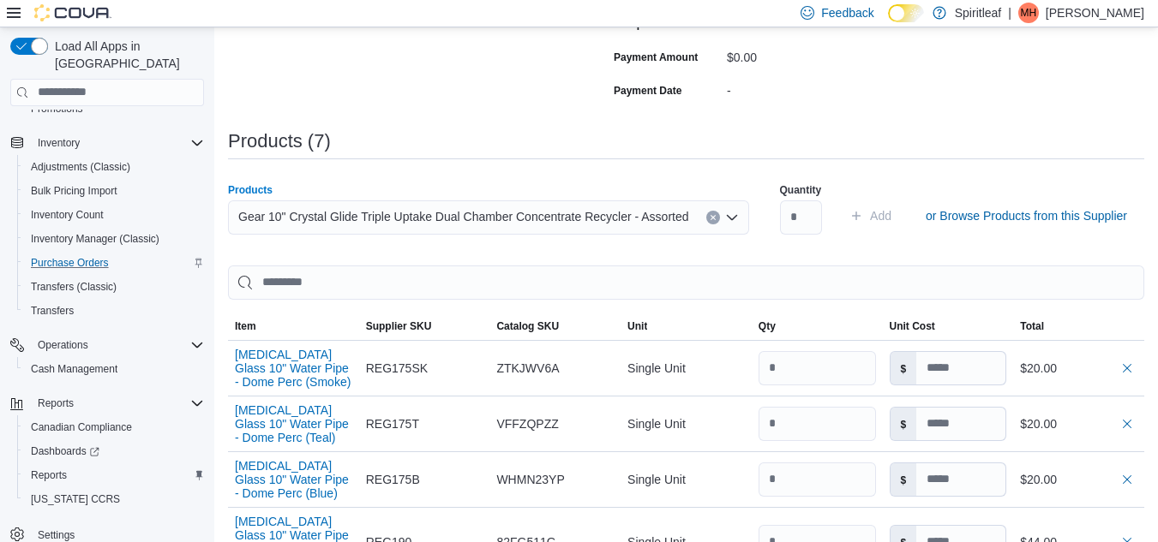
scroll to position [414, 0]
click at [804, 219] on input "number" at bounding box center [801, 217] width 43 height 34
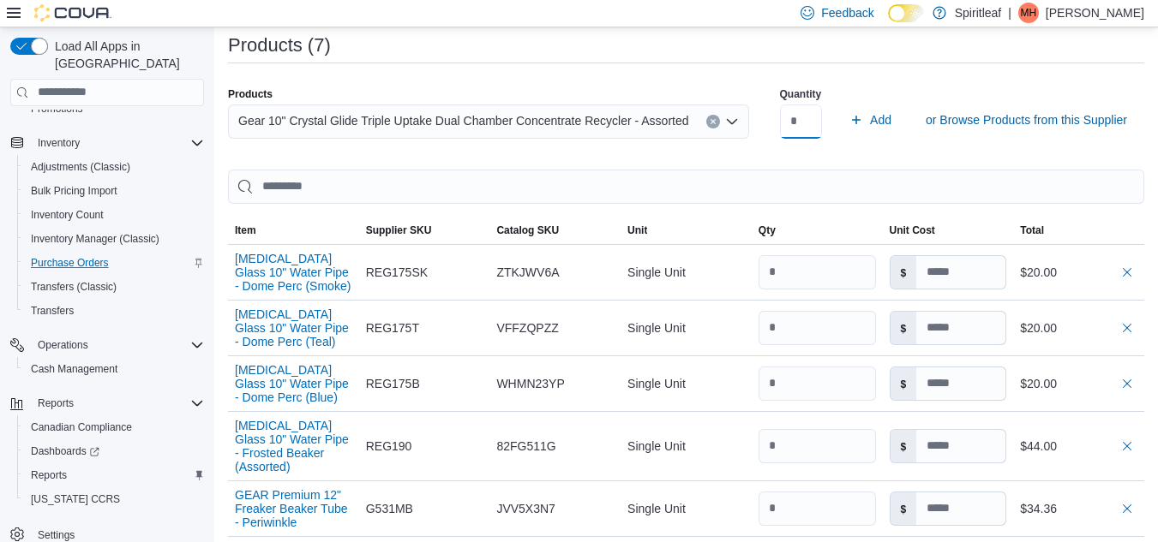
scroll to position [510, 0]
type input "*"
click at [891, 123] on span "Add" at bounding box center [880, 119] width 21 height 17
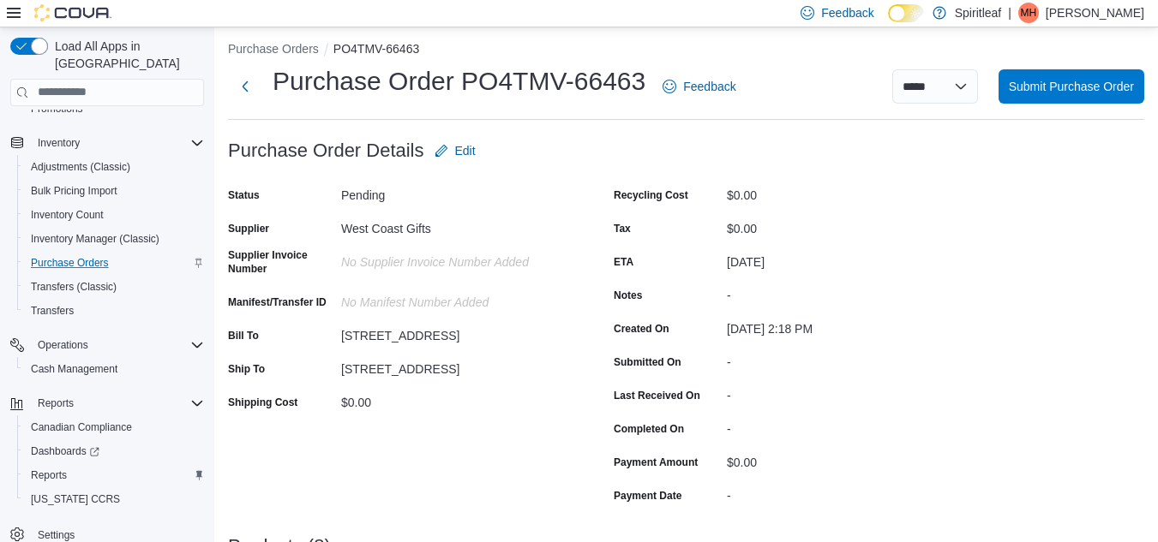
scroll to position [0, 0]
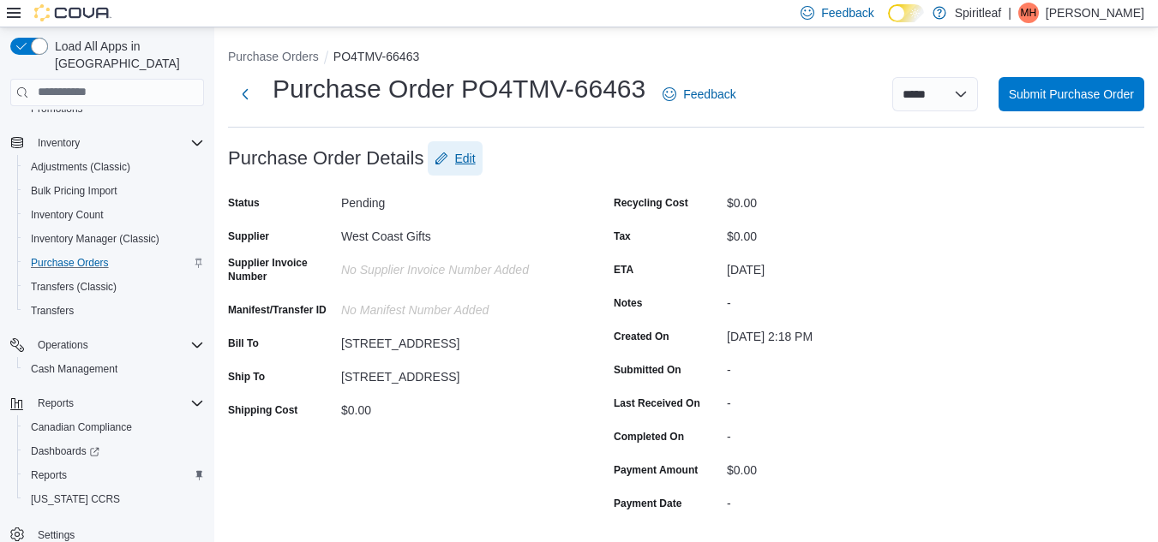
click at [458, 157] on span "Edit" at bounding box center [465, 158] width 21 height 17
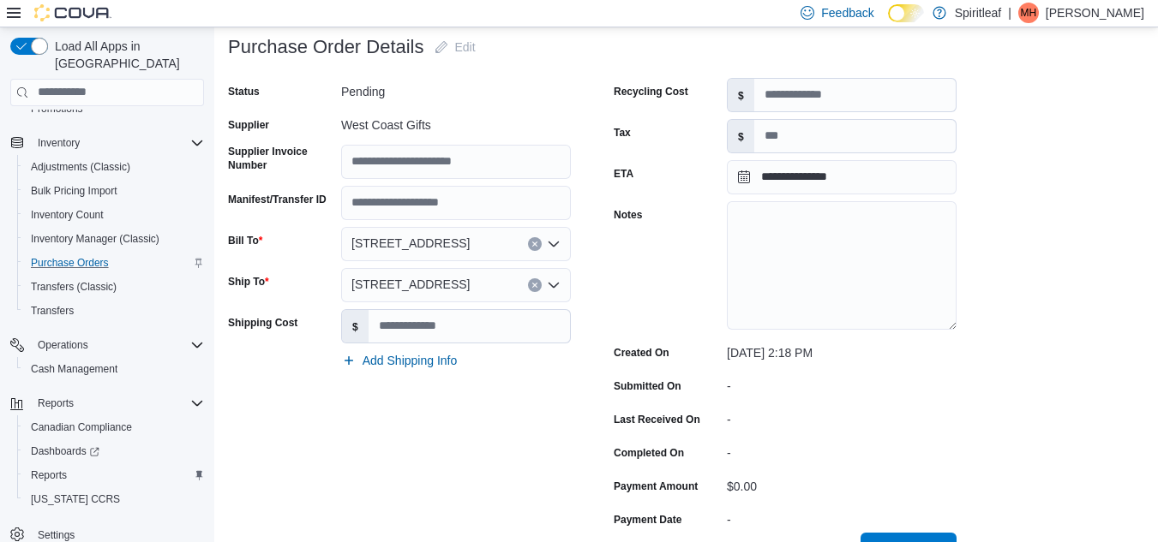
scroll to position [76, 0]
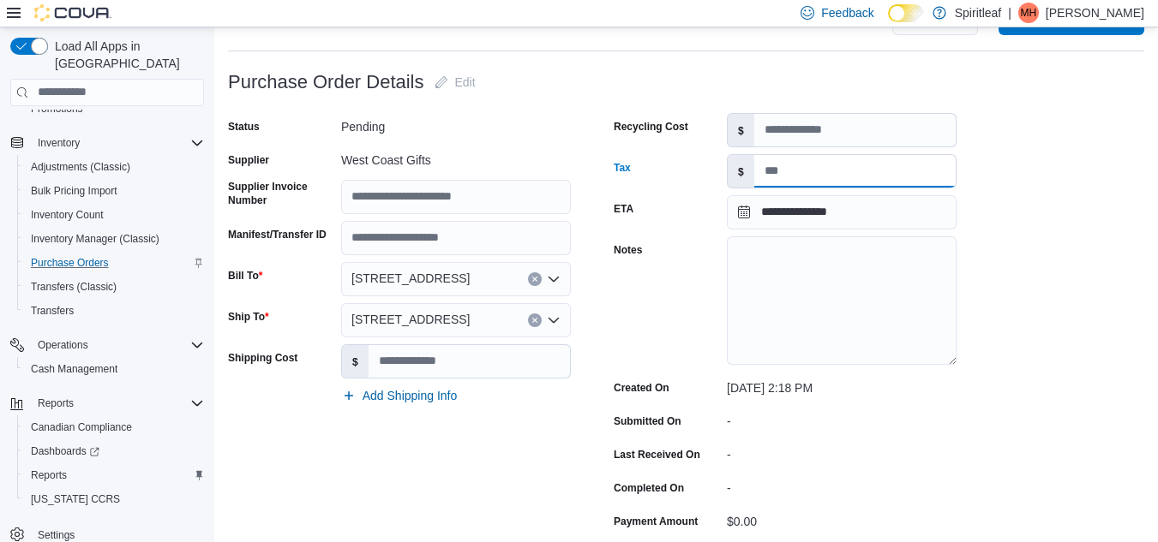
click at [808, 174] on input "Tax" at bounding box center [854, 171] width 201 height 33
type input "*****"
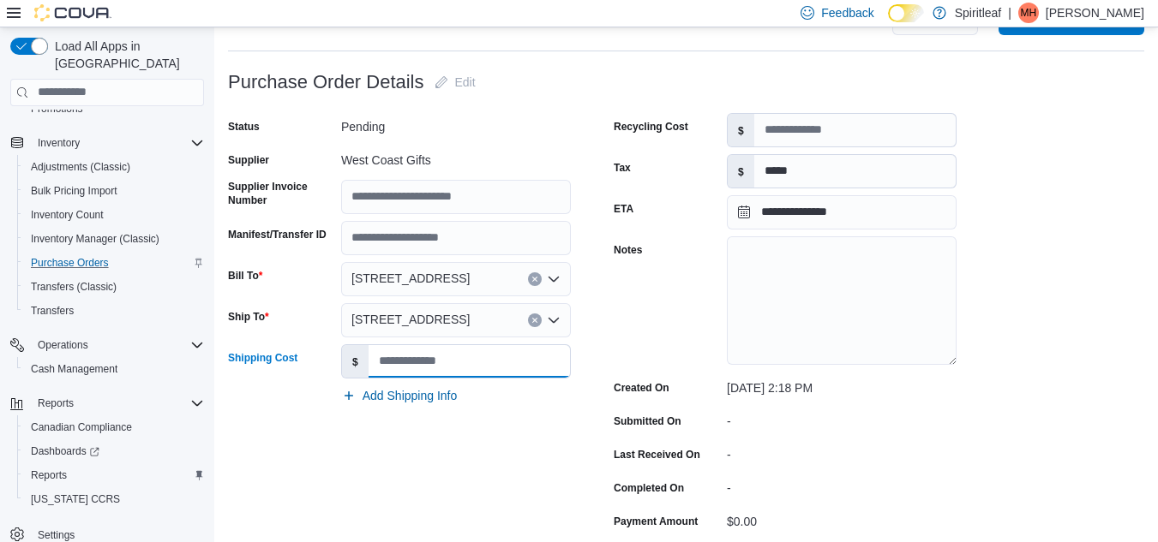
click at [442, 362] on input "Shipping Cost" at bounding box center [468, 361] width 201 height 33
type input "**"
click at [327, 447] on div "Status Pending Supplier West Coast Gifts Supplier Invoice Number Manifest/Trans…" at bounding box center [399, 340] width 343 height 455
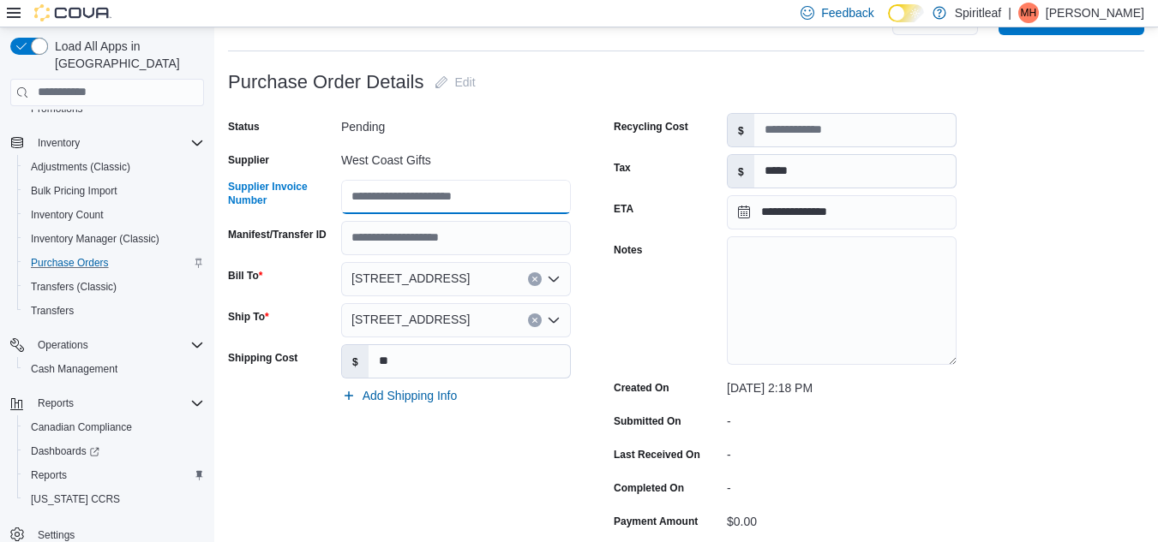
click at [428, 201] on input "Supplier Invoice Number" at bounding box center [456, 197] width 230 height 34
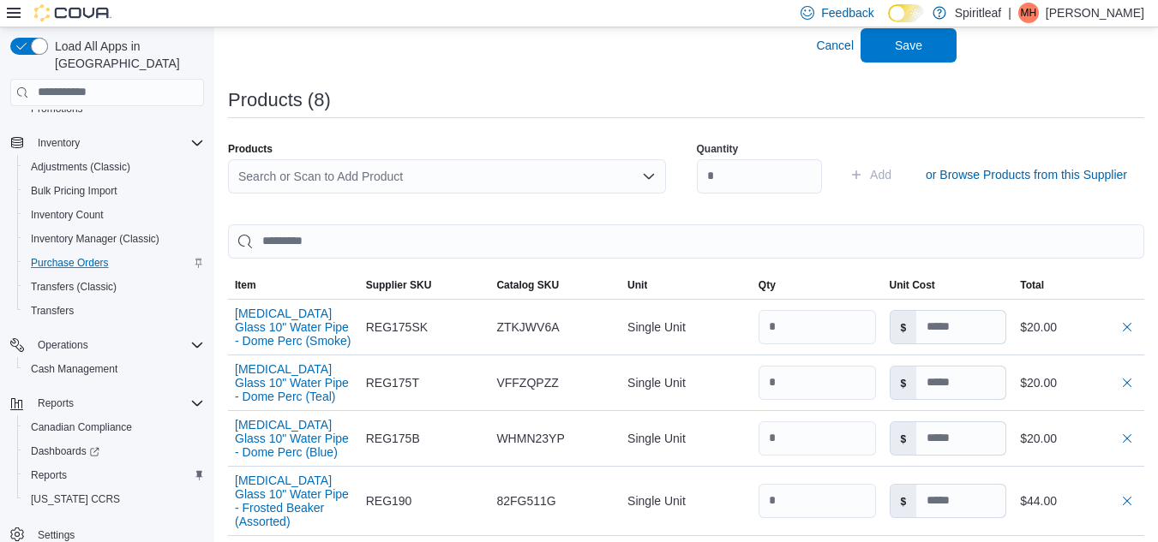
scroll to position [582, 0]
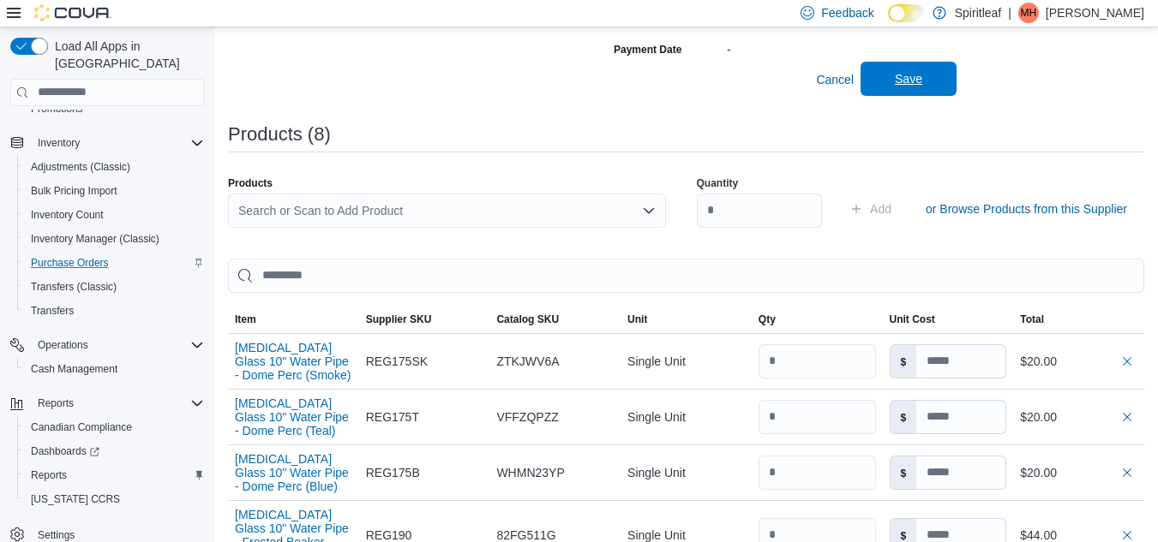
type input "******"
click at [910, 88] on span "Save" at bounding box center [908, 79] width 75 height 34
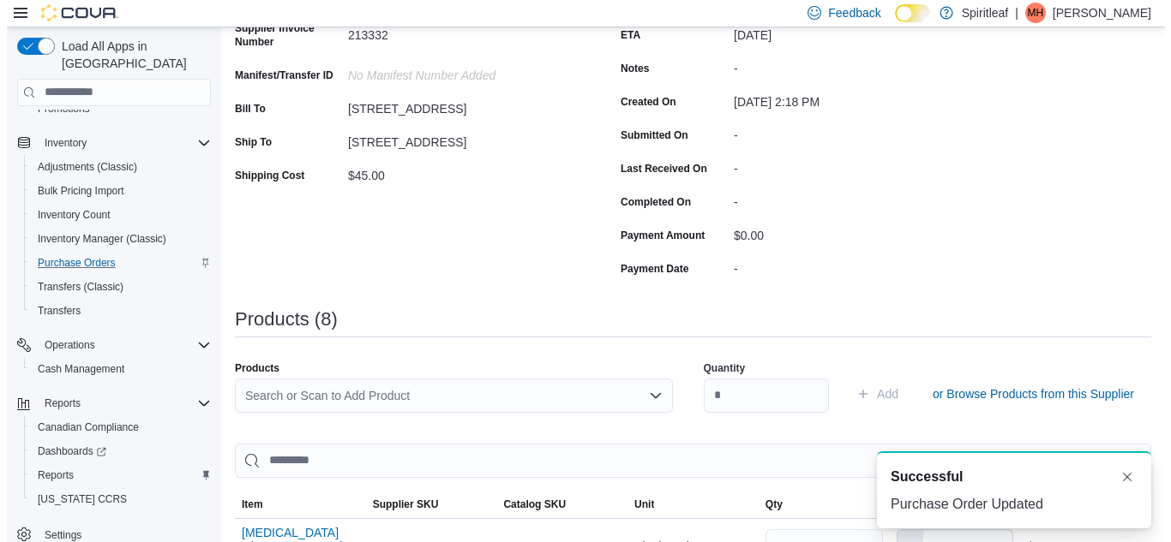
scroll to position [0, 0]
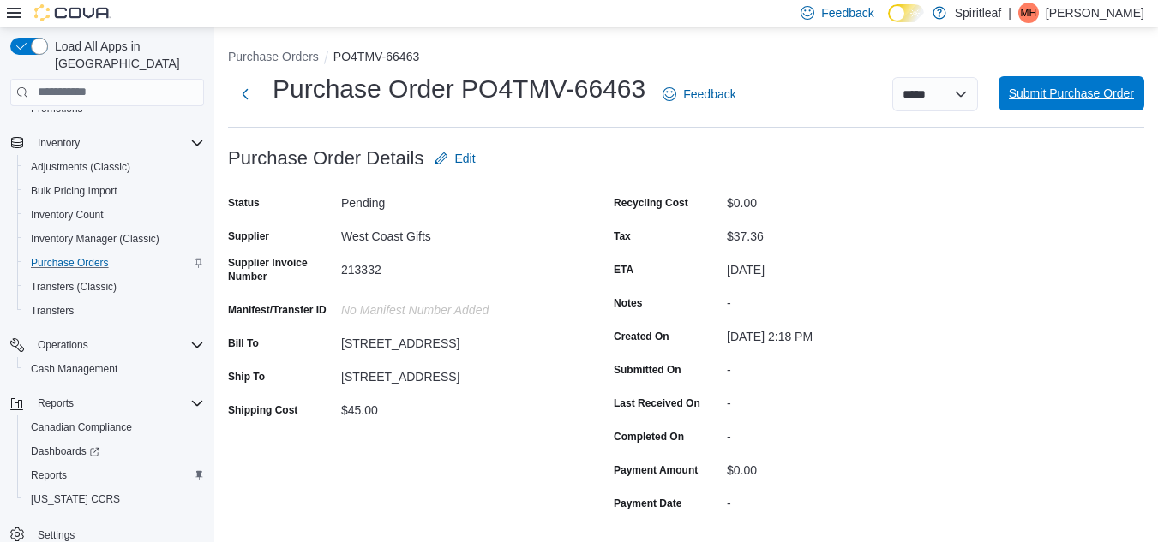
click at [1083, 87] on span "Submit Purchase Order" at bounding box center [1071, 93] width 125 height 17
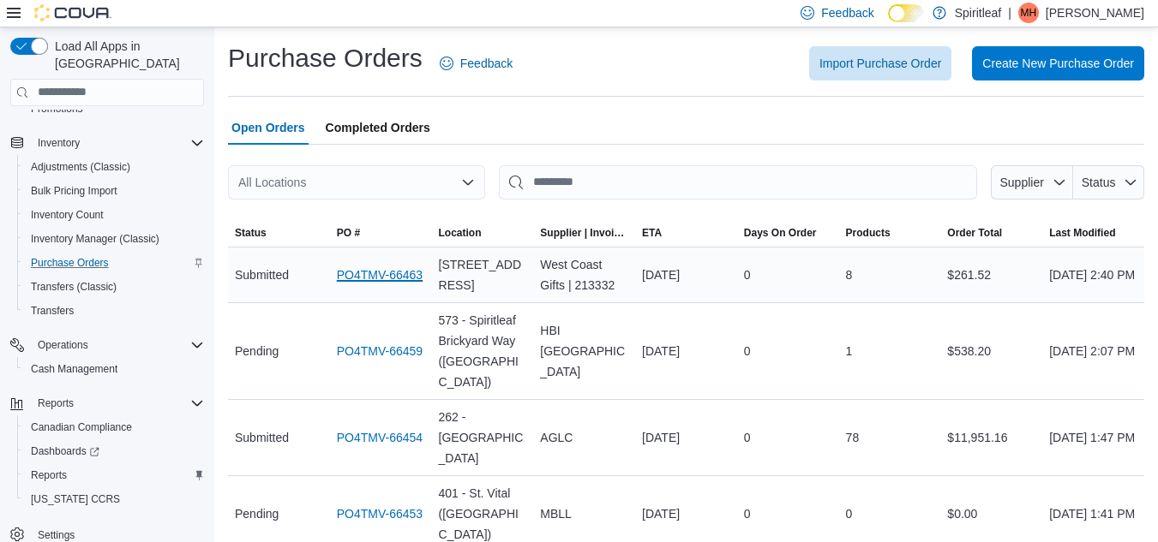
click at [407, 285] on link "PO4TMV-66463" at bounding box center [380, 275] width 86 height 21
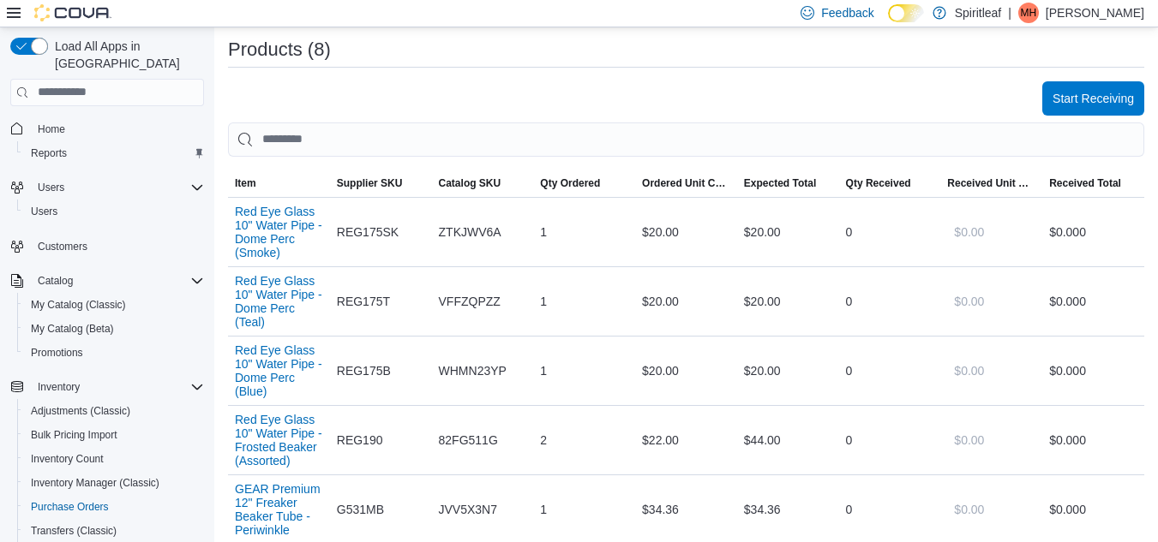
scroll to position [525, 0]
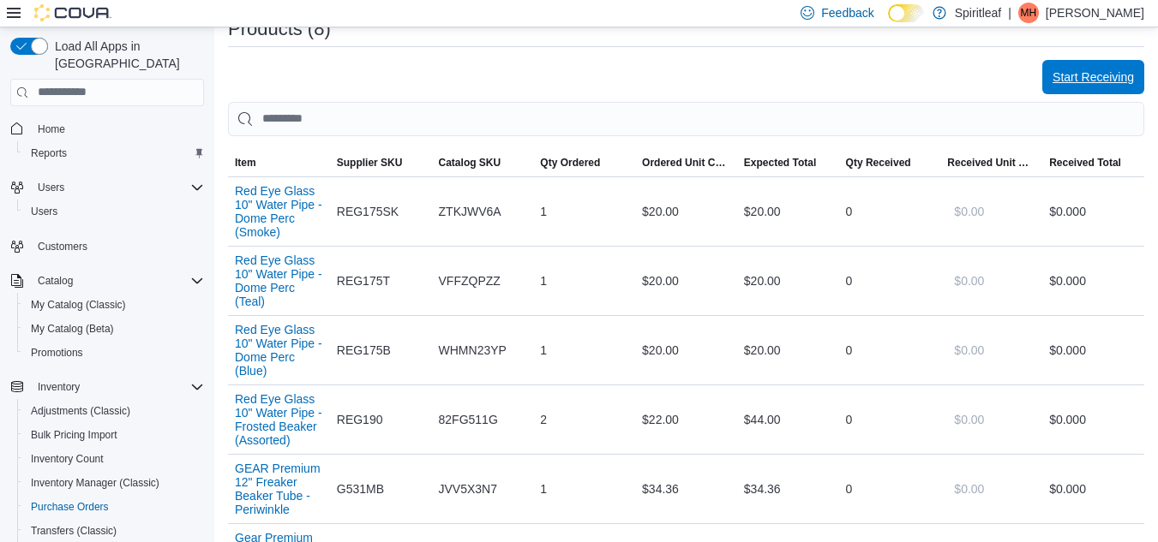
click at [1094, 71] on span "Start Receiving" at bounding box center [1092, 77] width 81 height 17
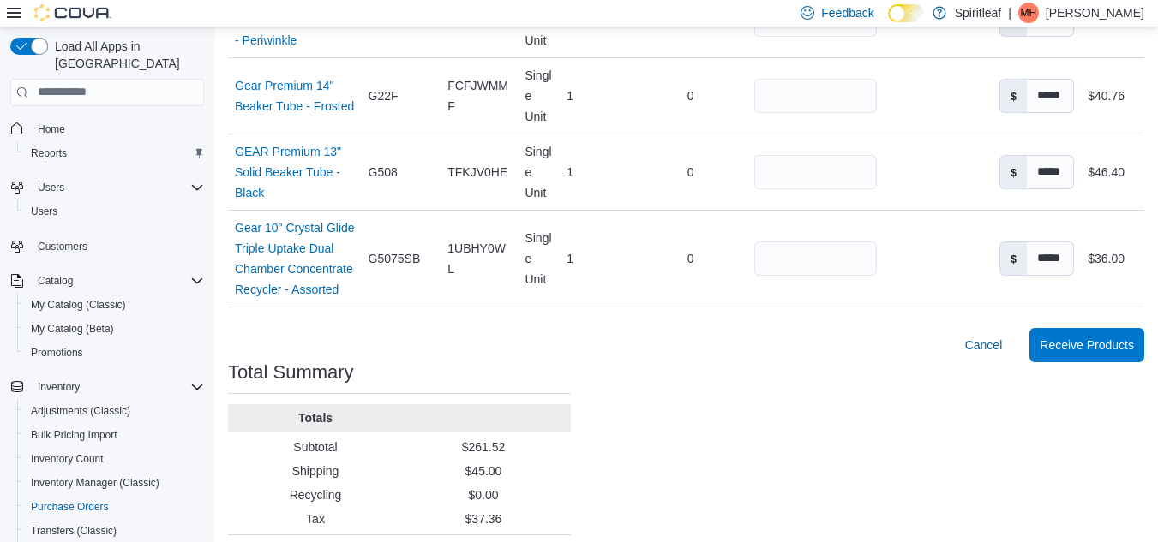
scroll to position [910, 0]
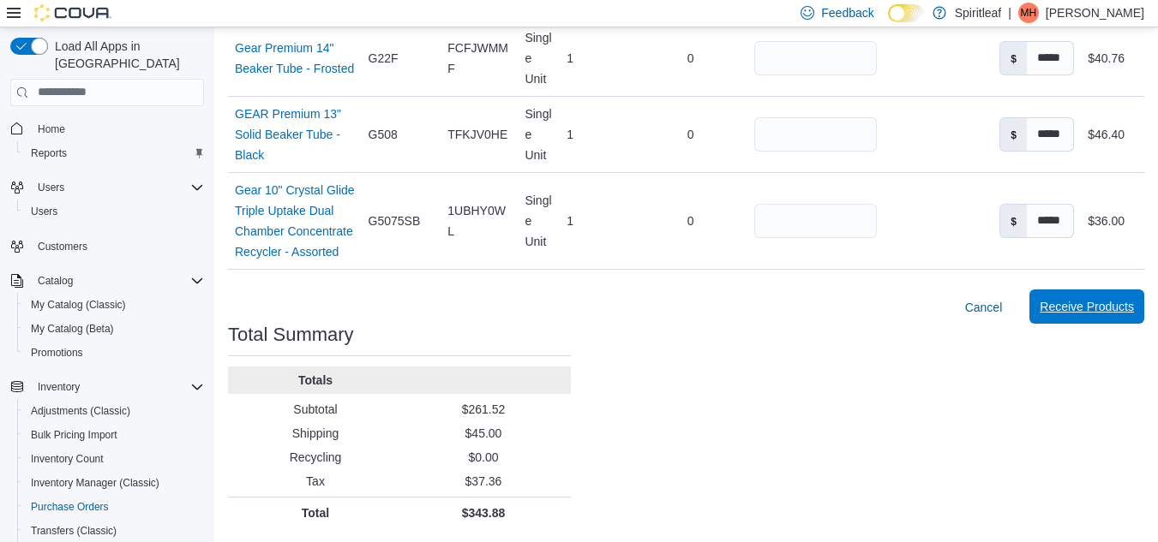
click at [1118, 309] on span "Receive Products" at bounding box center [1086, 306] width 94 height 17
